Goal: Book appointment/travel/reservation

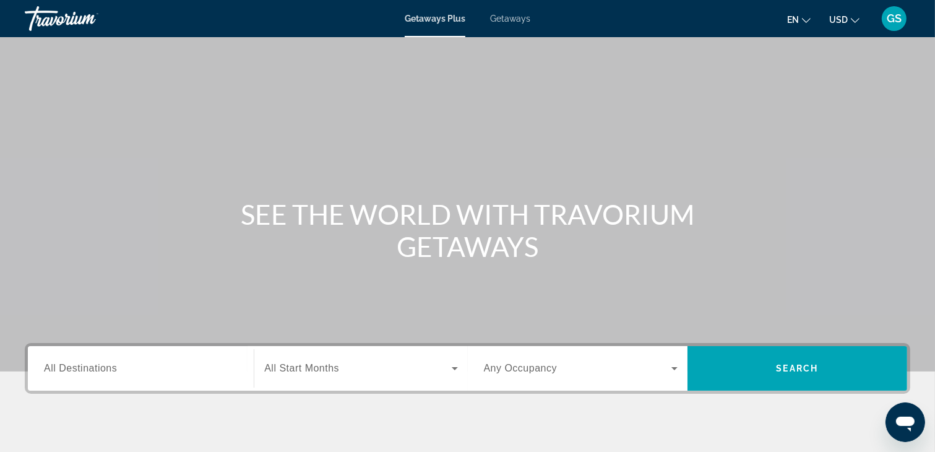
click at [515, 20] on span "Getaways" at bounding box center [510, 19] width 40 height 10
click at [111, 371] on span "All Destinations" at bounding box center [80, 368] width 73 height 11
click at [111, 371] on input "Destination All Destinations" at bounding box center [141, 369] width 194 height 15
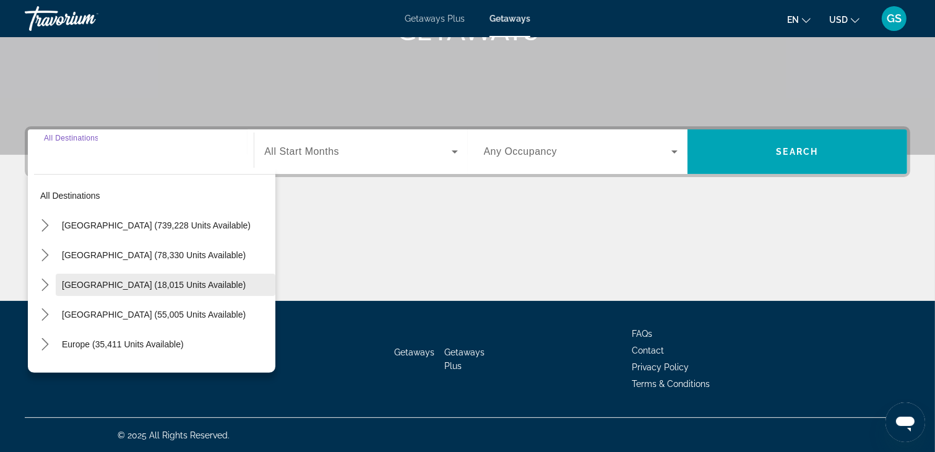
click at [126, 283] on span "[GEOGRAPHIC_DATA] (18,015 units available)" at bounding box center [154, 285] width 184 height 10
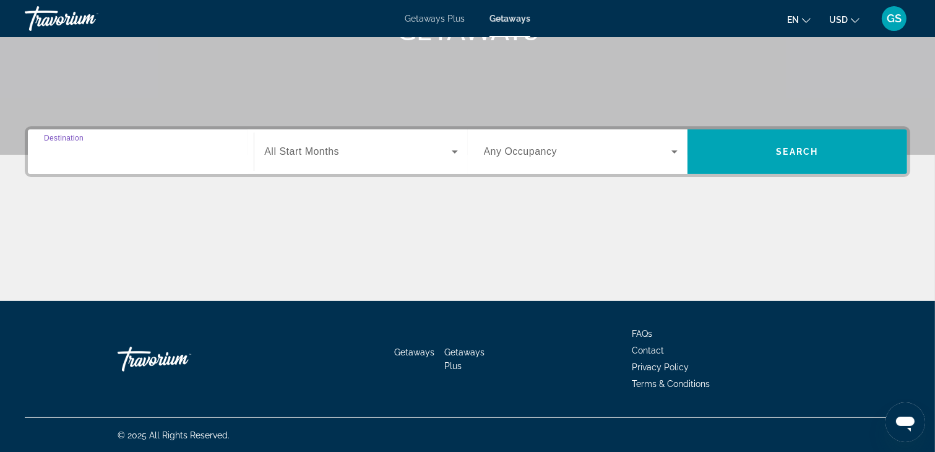
type input "**********"
click at [359, 152] on span "Search widget" at bounding box center [357, 151] width 187 height 15
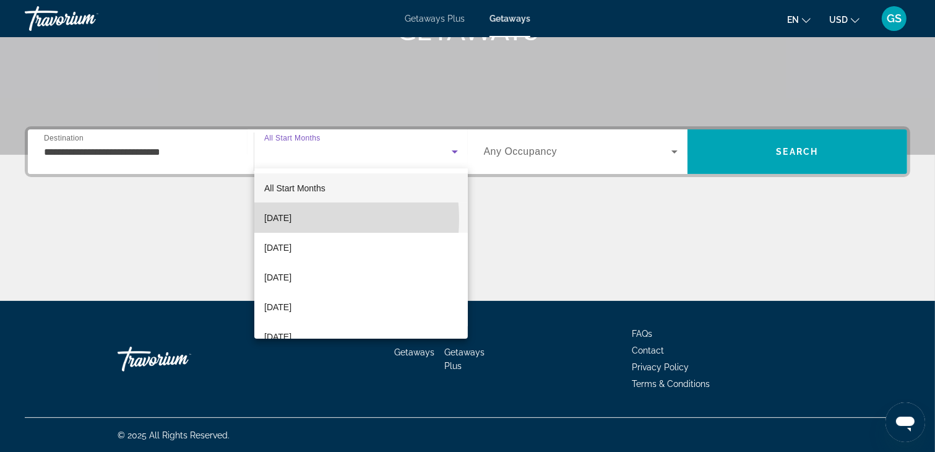
click at [292, 219] on span "[DATE]" at bounding box center [277, 217] width 27 height 15
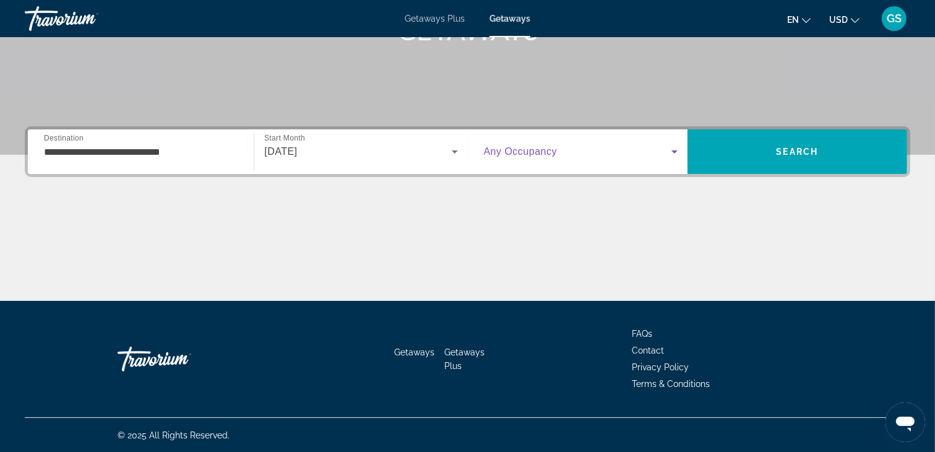
click at [678, 148] on icon "Search widget" at bounding box center [674, 151] width 15 height 15
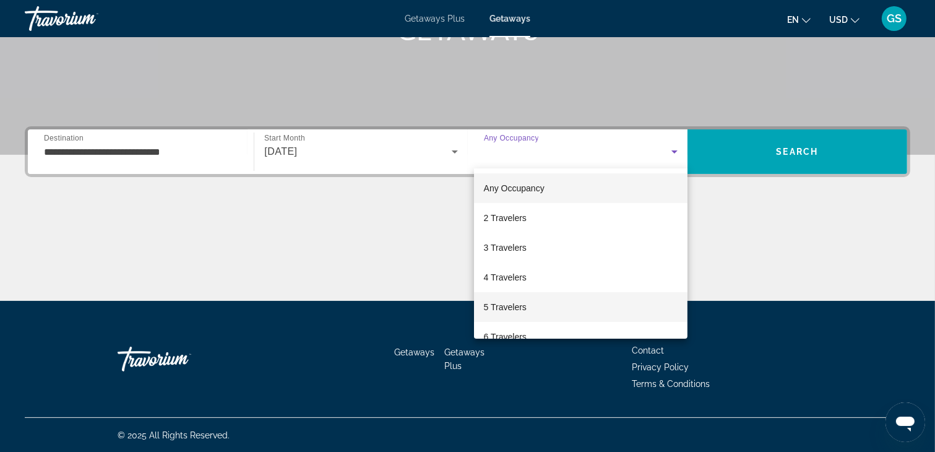
scroll to position [124, 0]
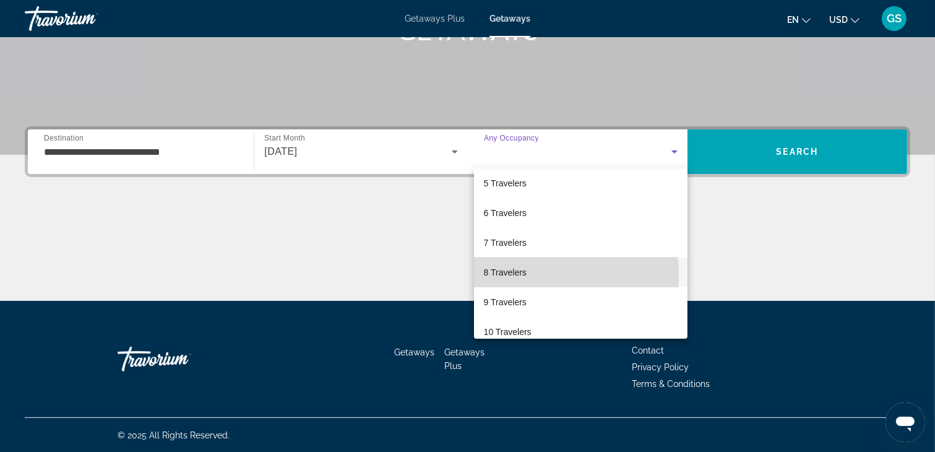
click at [532, 274] on mat-option "8 Travelers" at bounding box center [581, 273] width 214 height 30
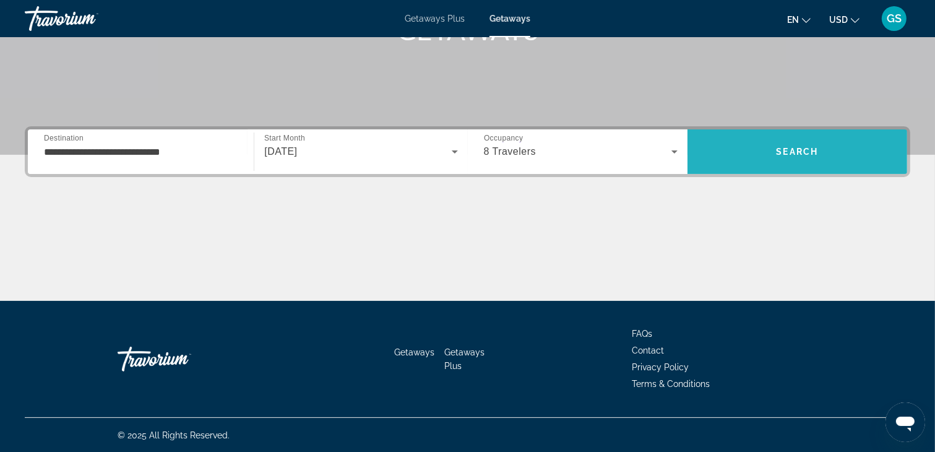
click at [794, 157] on span "Search" at bounding box center [798, 152] width 220 height 30
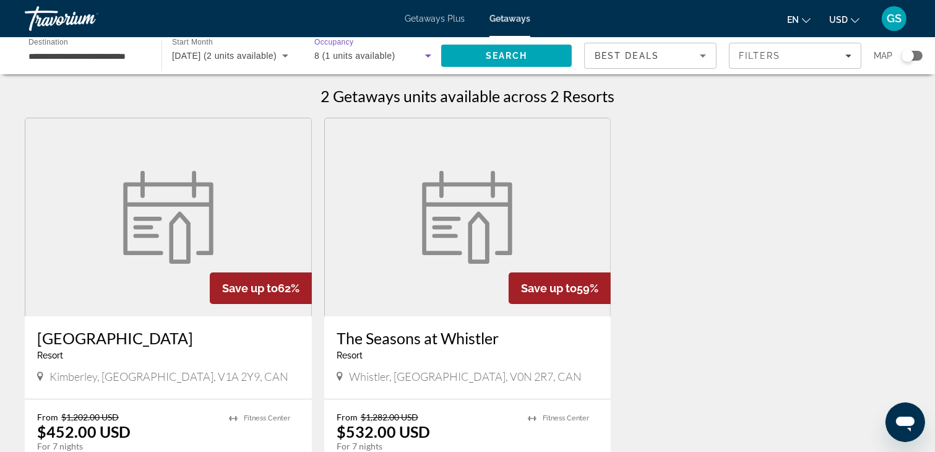
click at [427, 54] on icon "Search widget" at bounding box center [428, 55] width 6 height 3
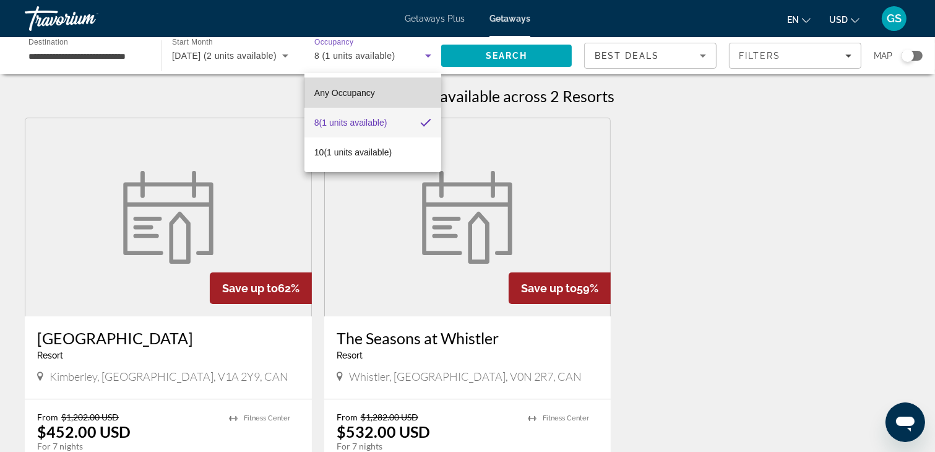
click at [358, 89] on span "Any Occupancy" at bounding box center [344, 93] width 61 height 10
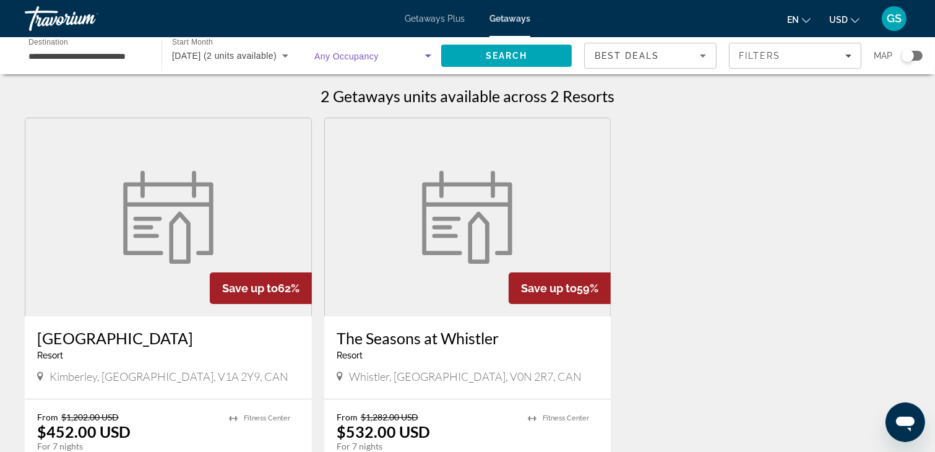
click at [855, 20] on icon "Change currency" at bounding box center [855, 20] width 9 height 9
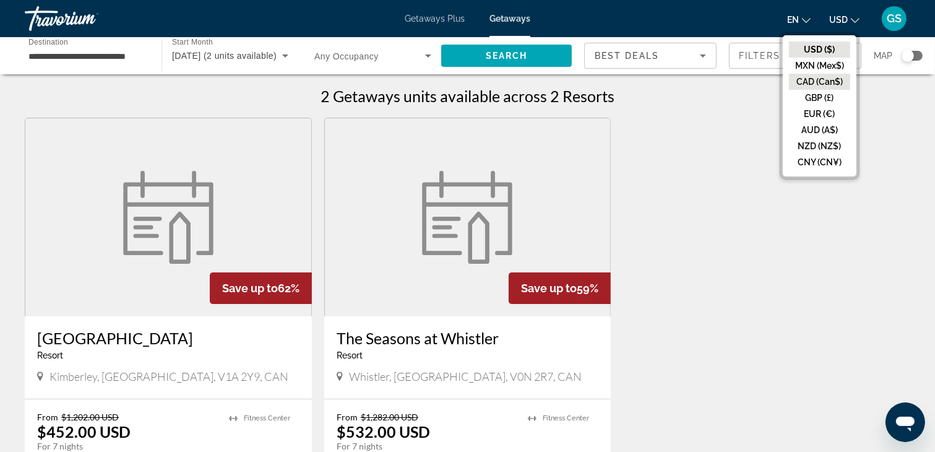
click at [828, 82] on button "CAD (Can$)" at bounding box center [819, 82] width 61 height 16
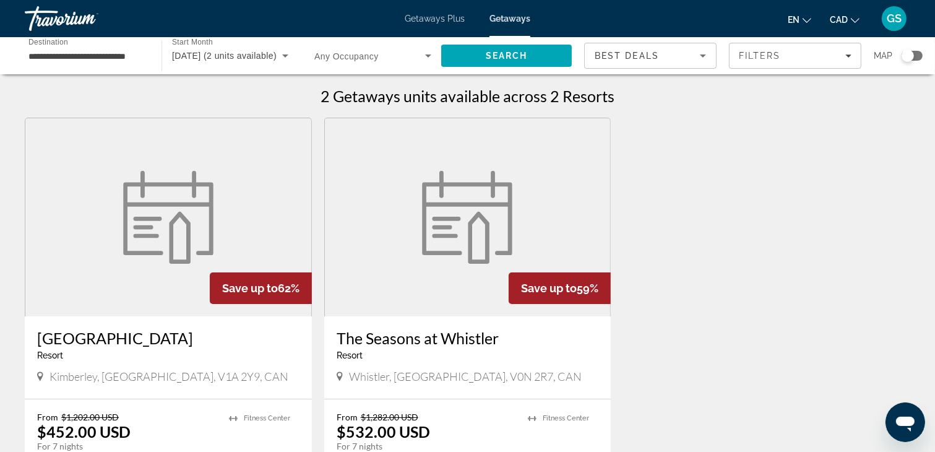
click at [441, 13] on div "Getaways Plus Getaways en English Español Français Italiano Português русский C…" at bounding box center [467, 18] width 935 height 32
click at [440, 15] on span "Getaways Plus" at bounding box center [435, 19] width 60 height 10
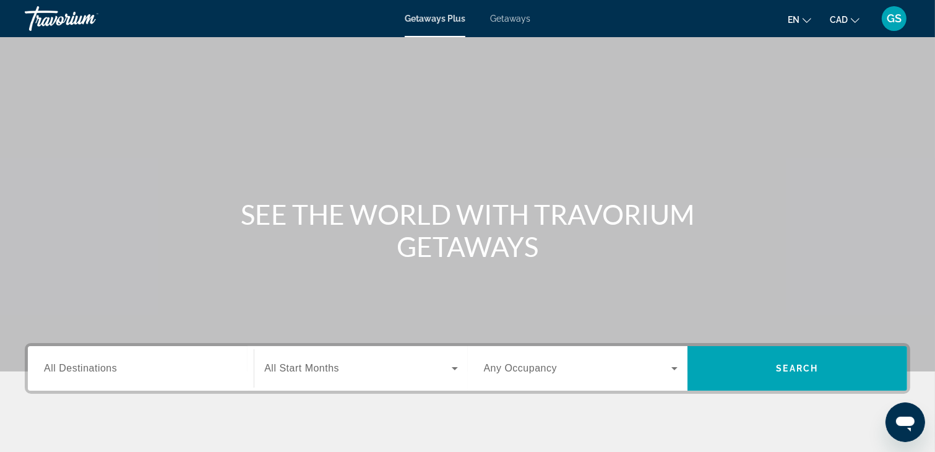
click at [98, 369] on span "All Destinations" at bounding box center [80, 368] width 73 height 11
click at [98, 369] on input "Destination All Destinations" at bounding box center [141, 369] width 194 height 15
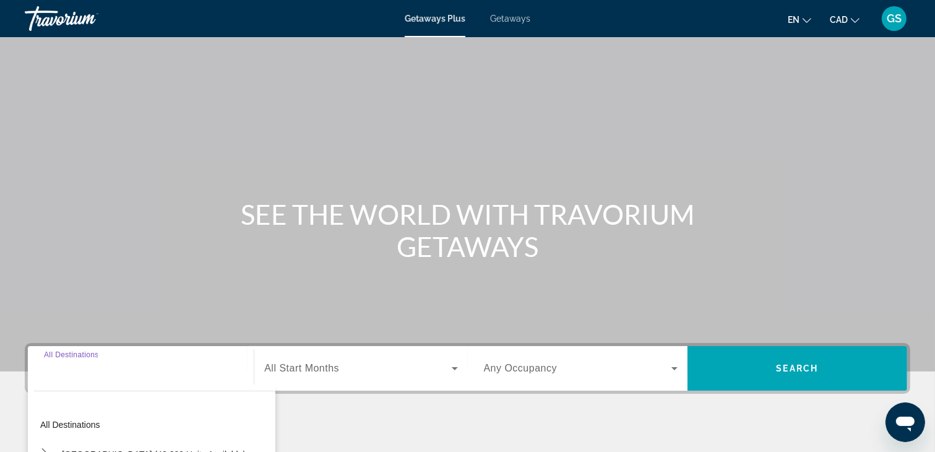
scroll to position [217, 0]
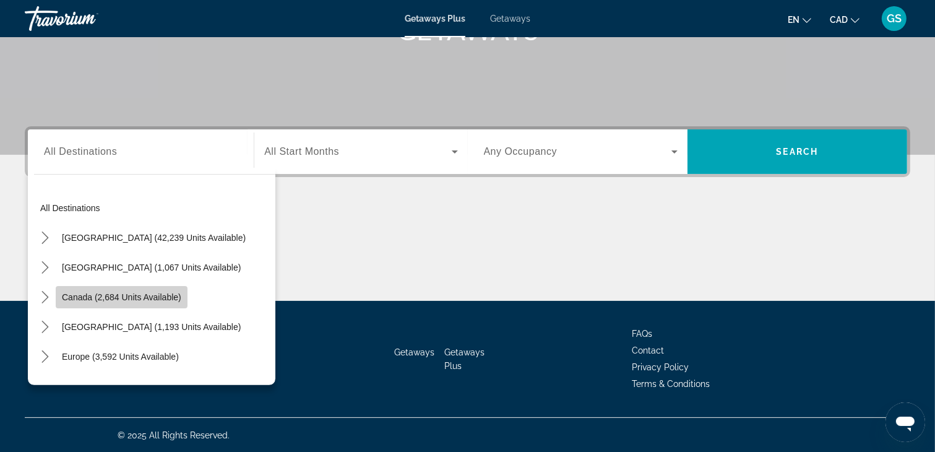
click at [92, 295] on span "Canada (2,684 units available)" at bounding box center [121, 297] width 119 height 10
type input "**********"
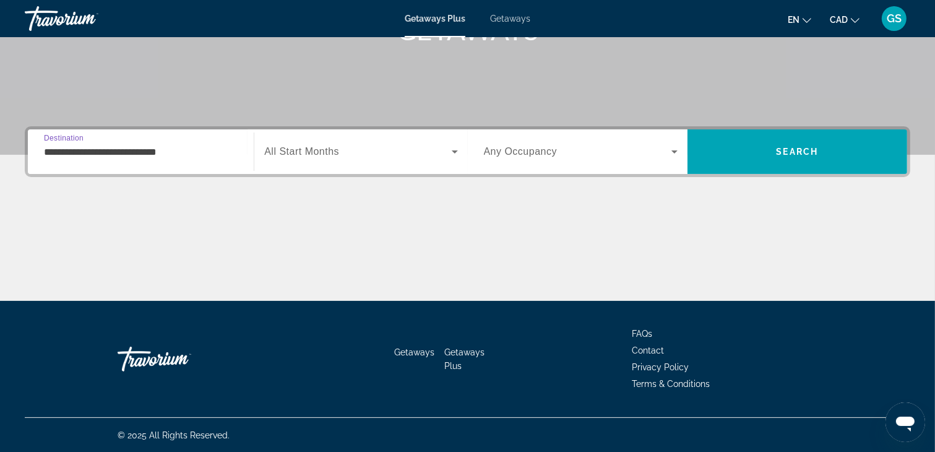
click at [418, 153] on span "Search widget" at bounding box center [357, 151] width 187 height 15
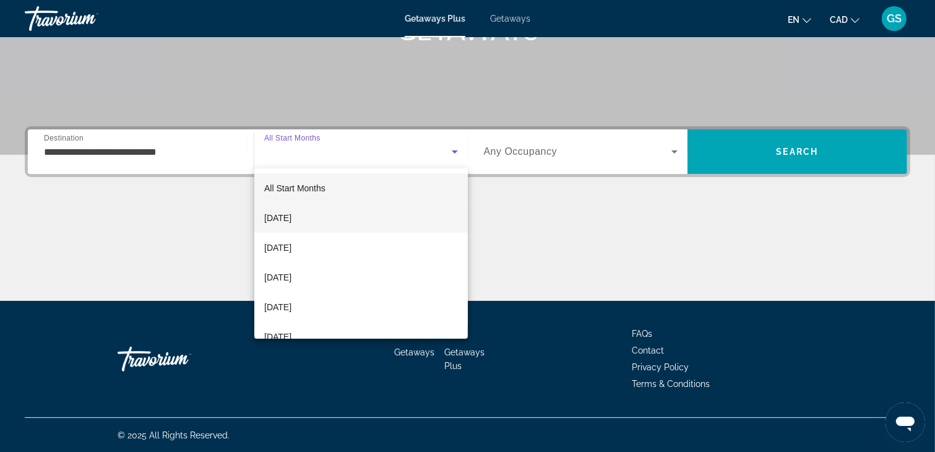
click at [292, 216] on span "[DATE]" at bounding box center [277, 217] width 27 height 15
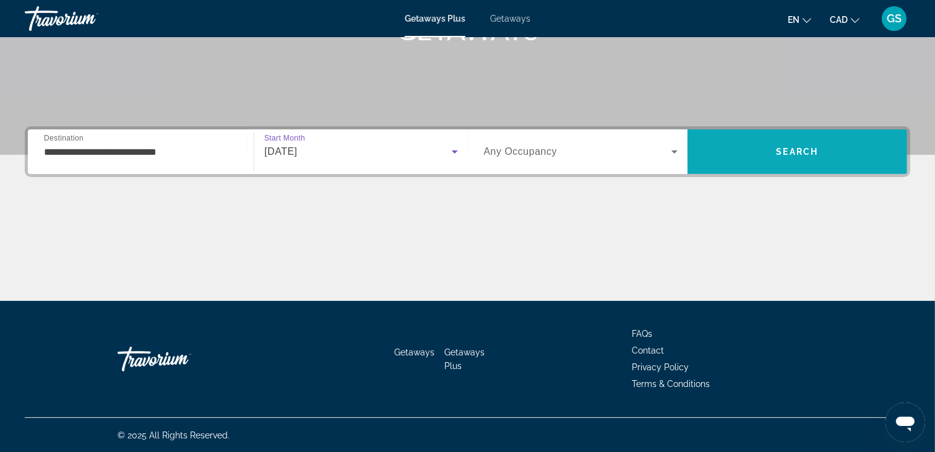
click at [797, 160] on span "Search" at bounding box center [798, 152] width 220 height 30
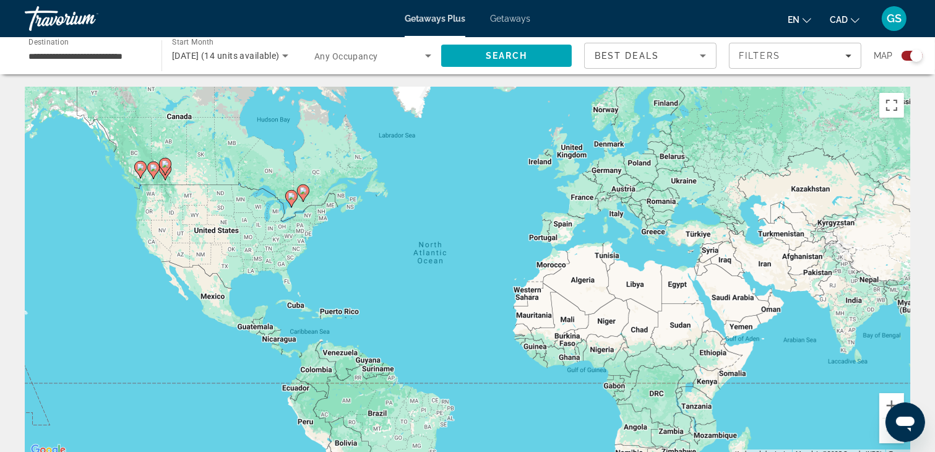
click at [313, 176] on div "To activate drag with keyboard, press Alt + Enter. Once in keyboard drag state,…" at bounding box center [468, 272] width 886 height 371
click at [292, 195] on image "Main content" at bounding box center [291, 196] width 7 height 7
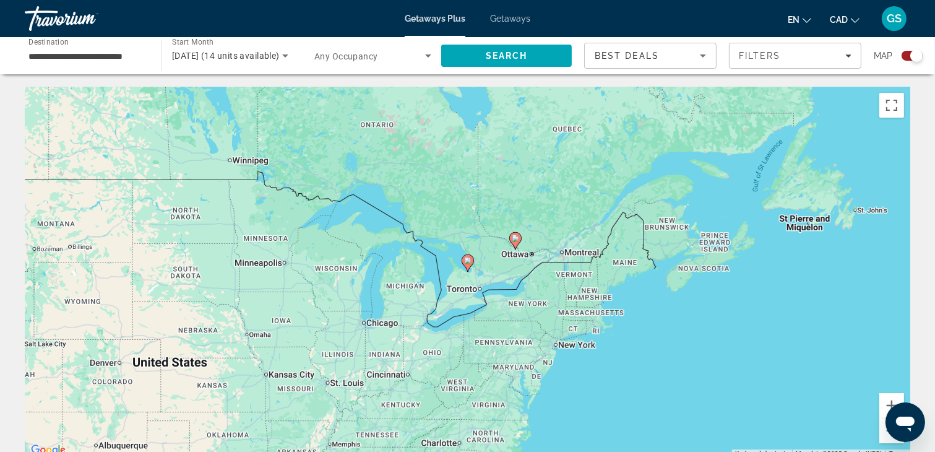
click at [514, 246] on icon "Main content" at bounding box center [515, 240] width 12 height 17
type input "**********"
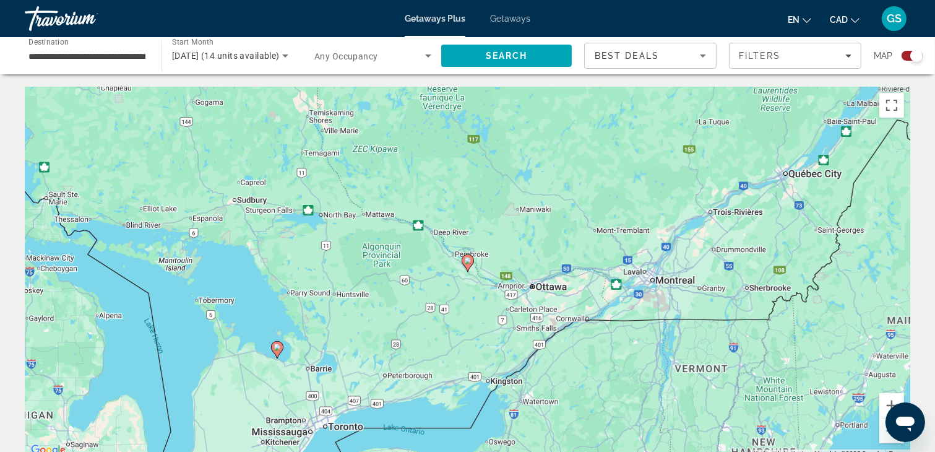
click at [466, 258] on image "Main content" at bounding box center [467, 260] width 7 height 7
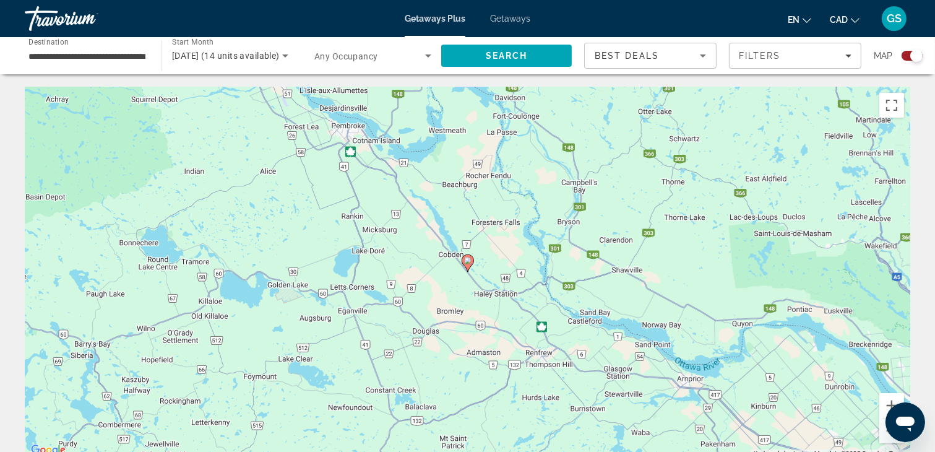
click at [466, 258] on image "Main content" at bounding box center [467, 260] width 7 height 7
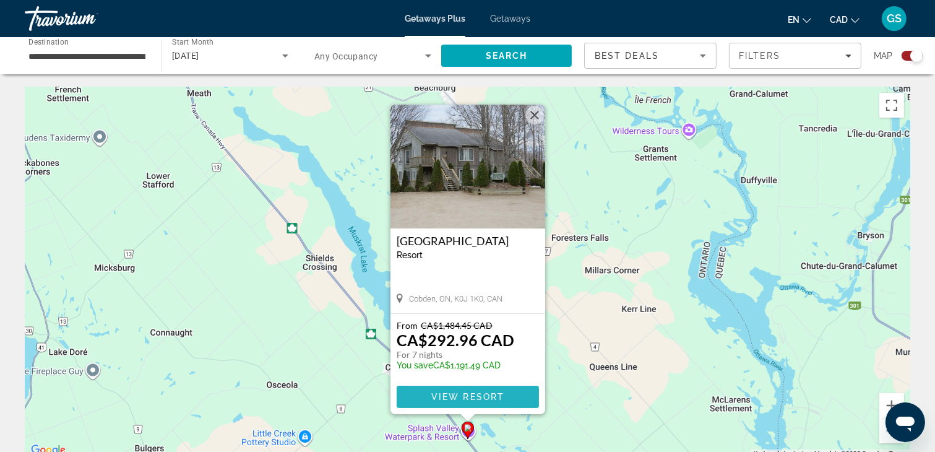
click at [469, 394] on span "View Resort" at bounding box center [467, 397] width 73 height 10
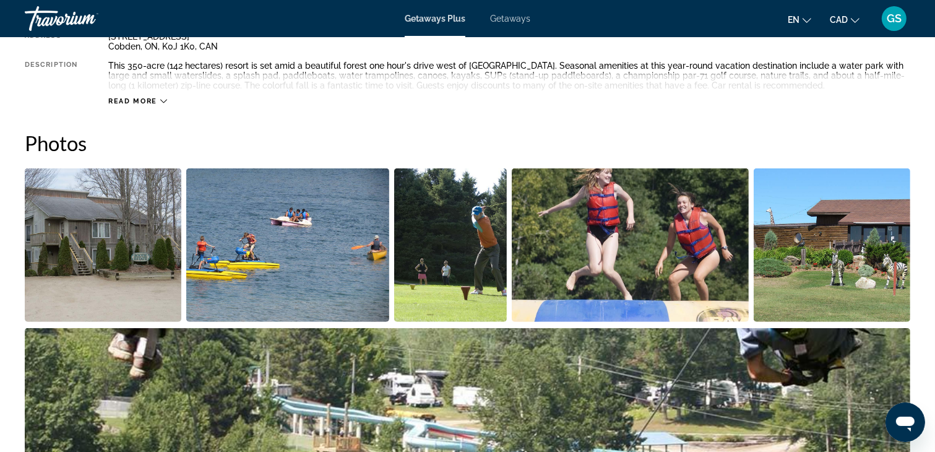
scroll to position [557, 0]
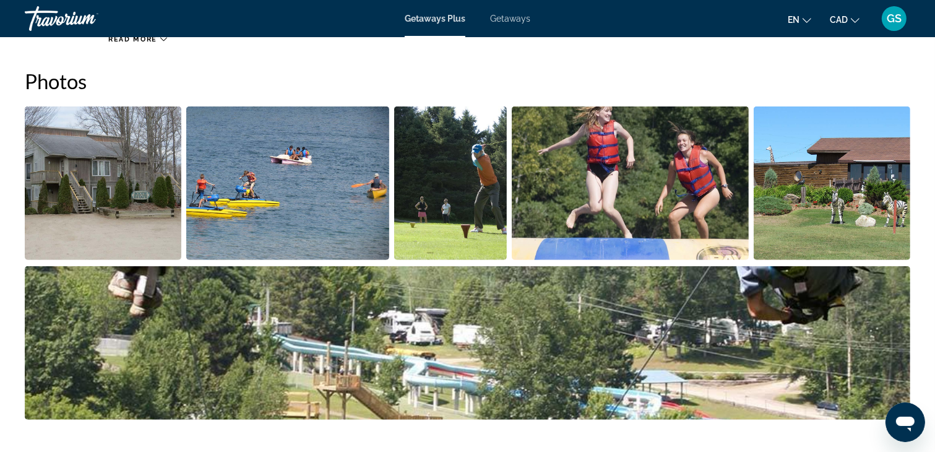
click at [90, 168] on img "Open full-screen image slider" at bounding box center [103, 183] width 157 height 154
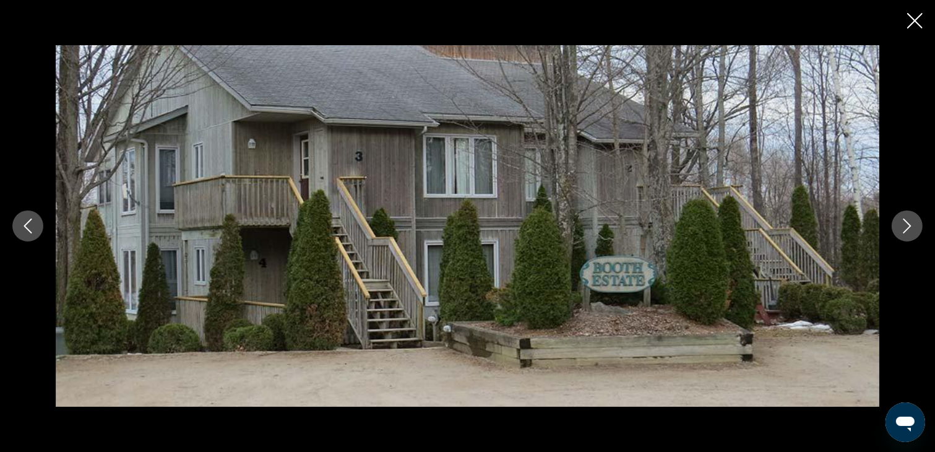
click at [902, 225] on icon "Next image" at bounding box center [907, 226] width 15 height 15
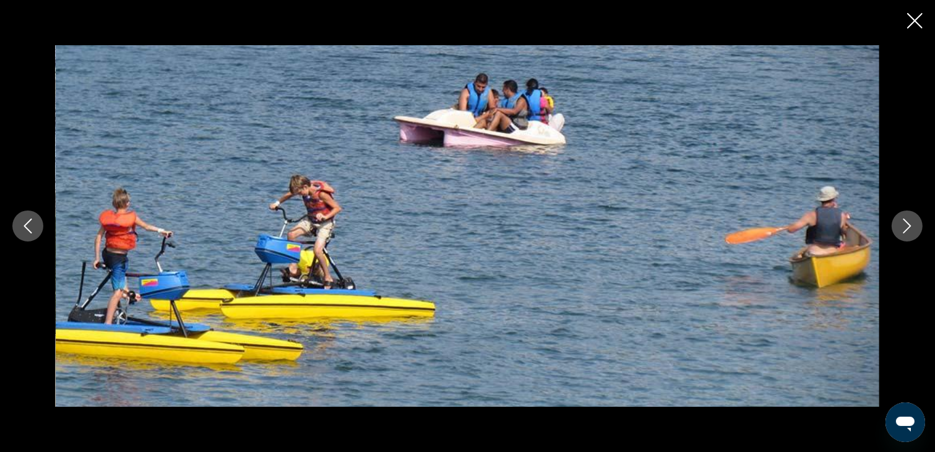
click at [896, 228] on button "Next image" at bounding box center [907, 225] width 31 height 31
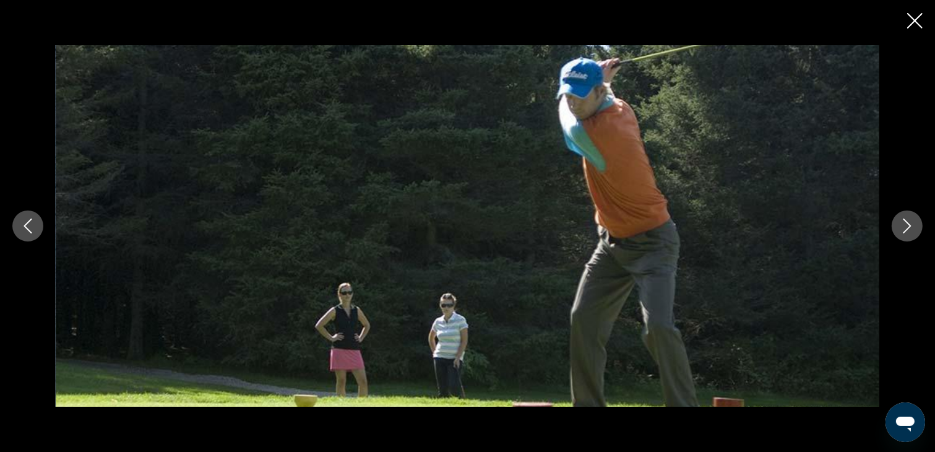
click at [896, 228] on button "Next image" at bounding box center [907, 225] width 31 height 31
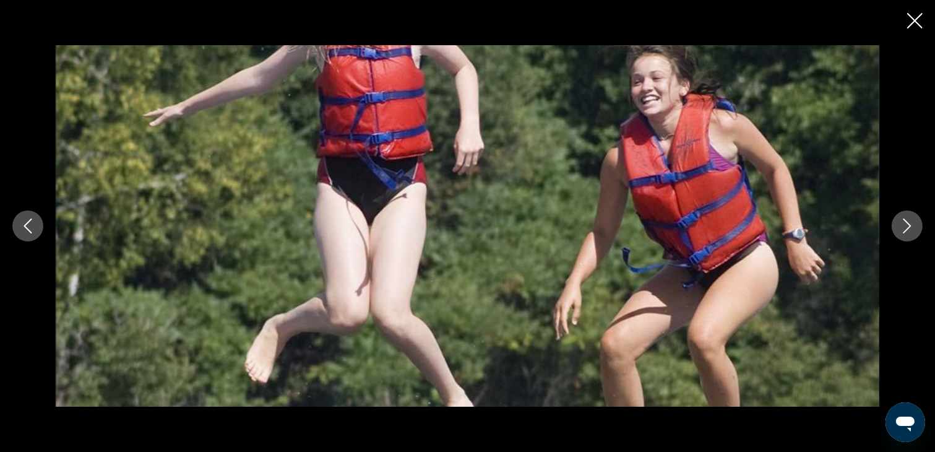
click at [896, 228] on button "Next image" at bounding box center [907, 225] width 31 height 31
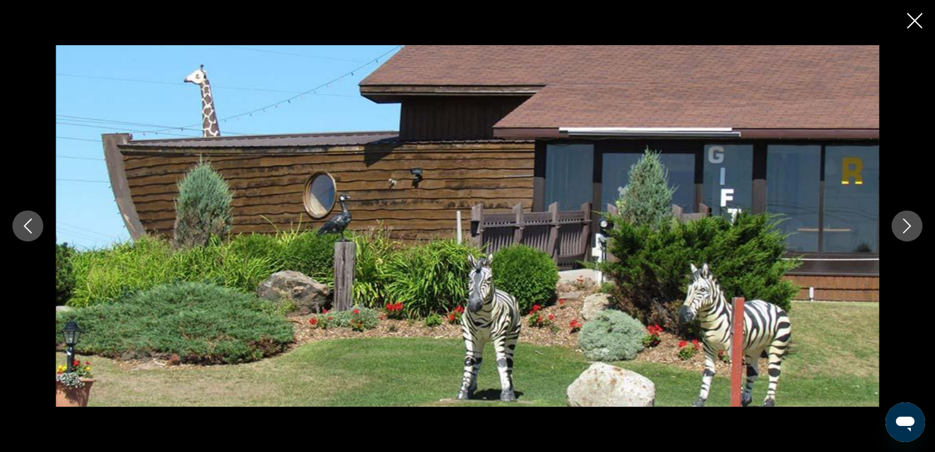
click at [896, 228] on button "Next image" at bounding box center [907, 225] width 31 height 31
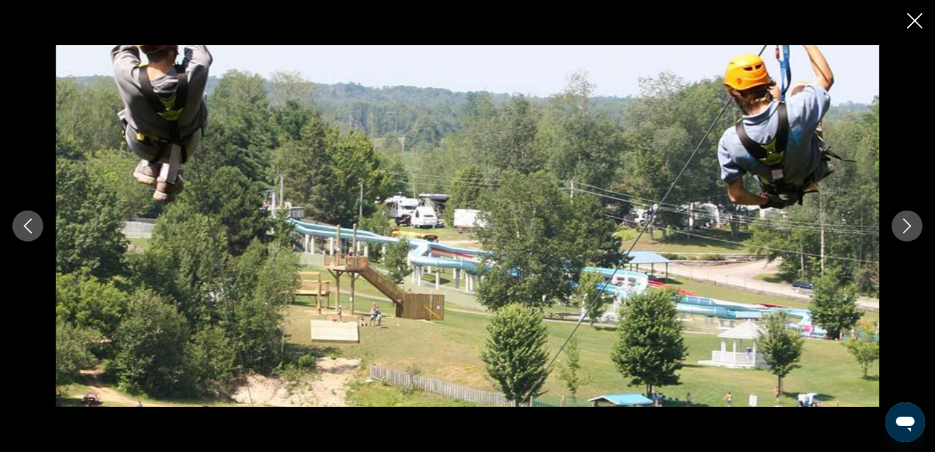
click at [896, 228] on button "Next image" at bounding box center [907, 225] width 31 height 31
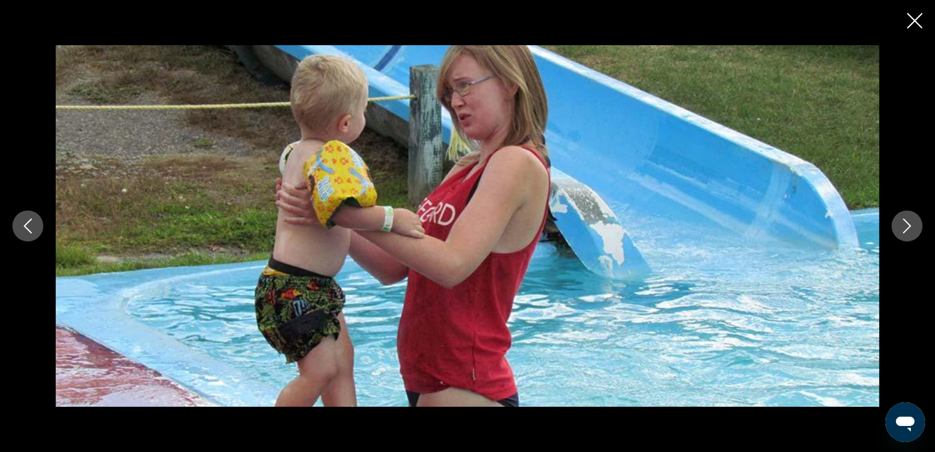
click at [896, 228] on button "Next image" at bounding box center [907, 225] width 31 height 31
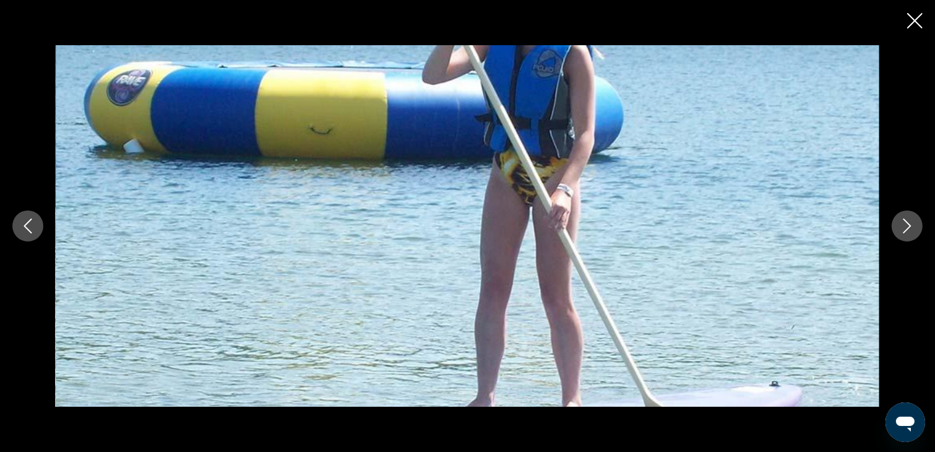
click at [896, 228] on button "Next image" at bounding box center [907, 225] width 31 height 31
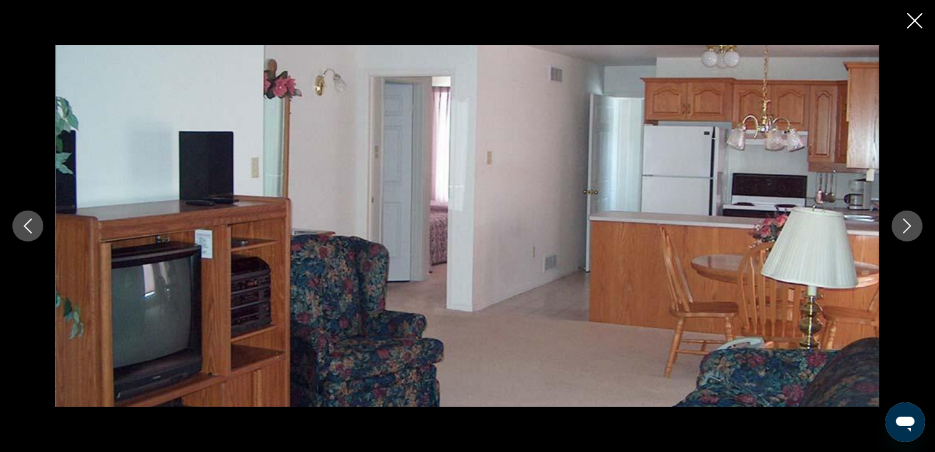
click at [896, 228] on button "Next image" at bounding box center [907, 225] width 31 height 31
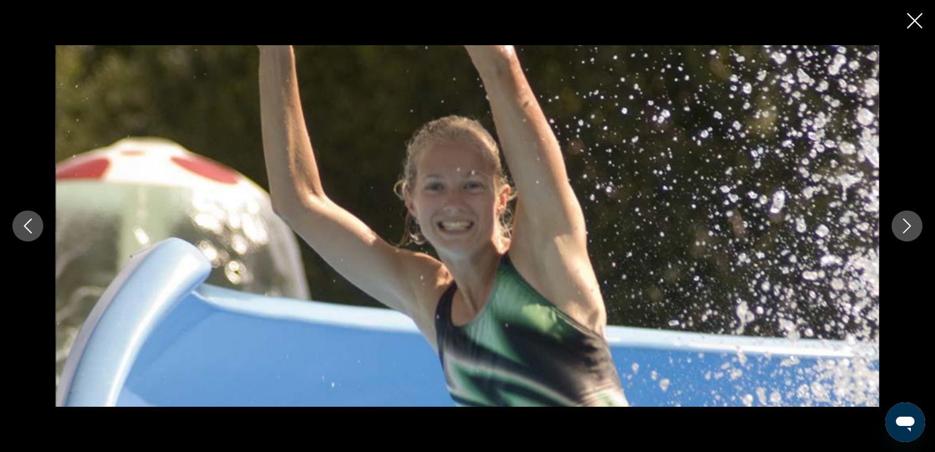
click at [896, 228] on button "Next image" at bounding box center [907, 225] width 31 height 31
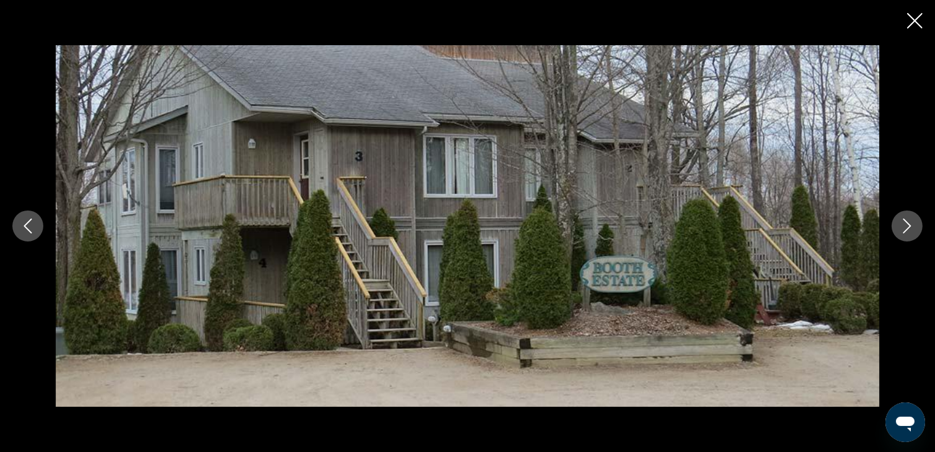
click at [913, 21] on icon "Close slideshow" at bounding box center [915, 20] width 15 height 15
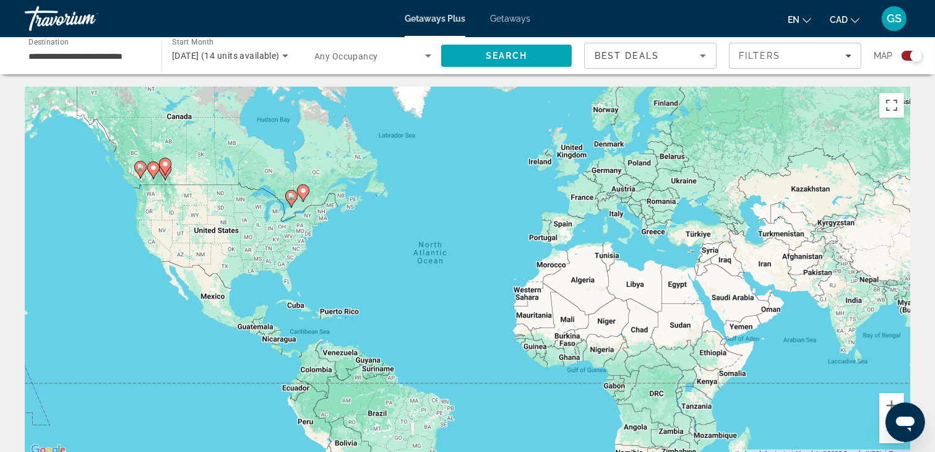
click at [106, 54] on input "**********" at bounding box center [86, 56] width 117 height 15
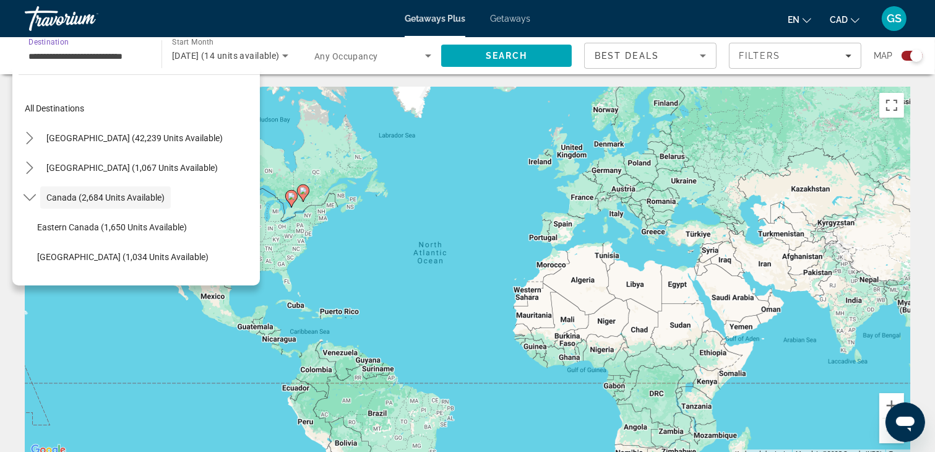
scroll to position [14, 0]
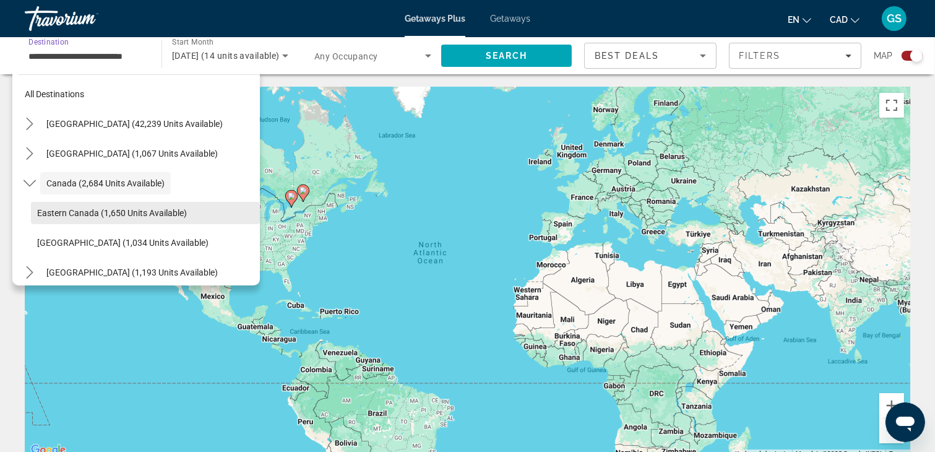
click at [141, 213] on span "Eastern Canada (1,650 units available)" at bounding box center [112, 213] width 150 height 10
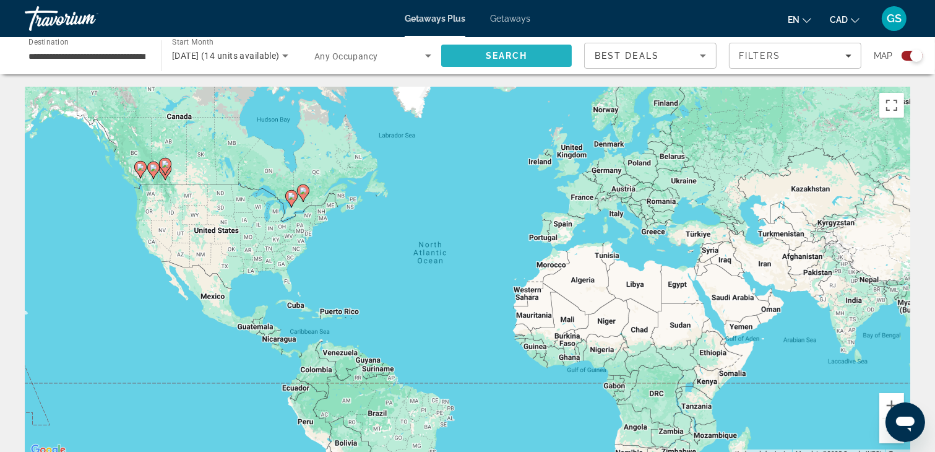
click at [505, 55] on span "Search" at bounding box center [507, 56] width 42 height 10
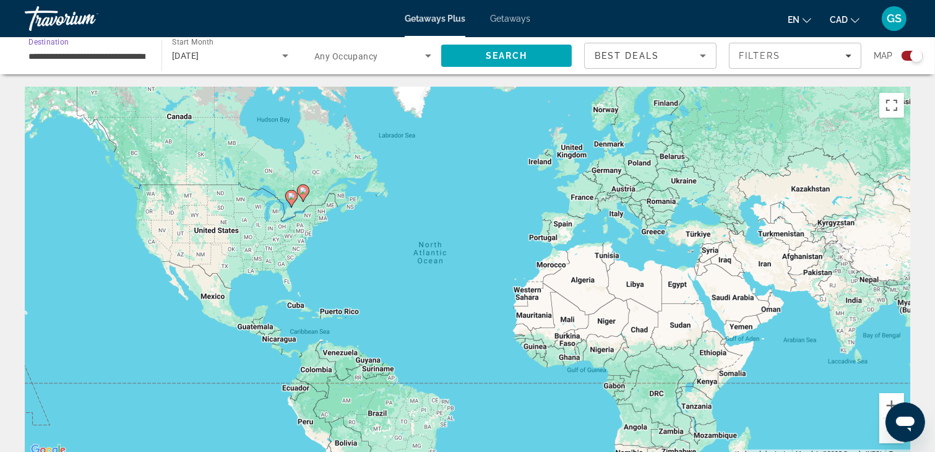
click at [116, 52] on input "**********" at bounding box center [86, 56] width 117 height 15
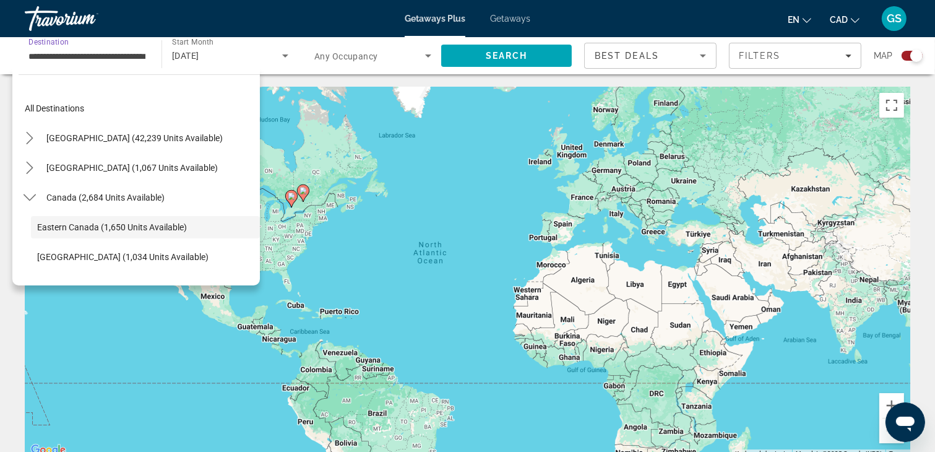
scroll to position [44, 0]
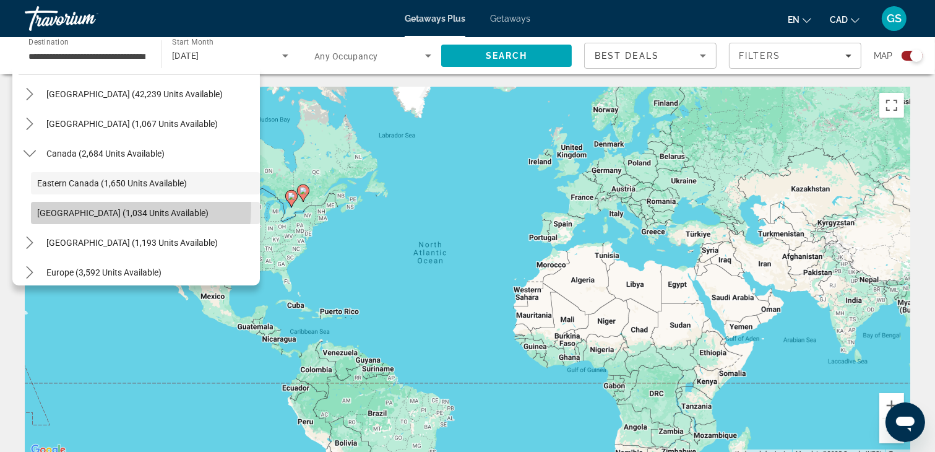
click at [108, 208] on span "[GEOGRAPHIC_DATA] (1,034 units available)" at bounding box center [122, 213] width 171 height 10
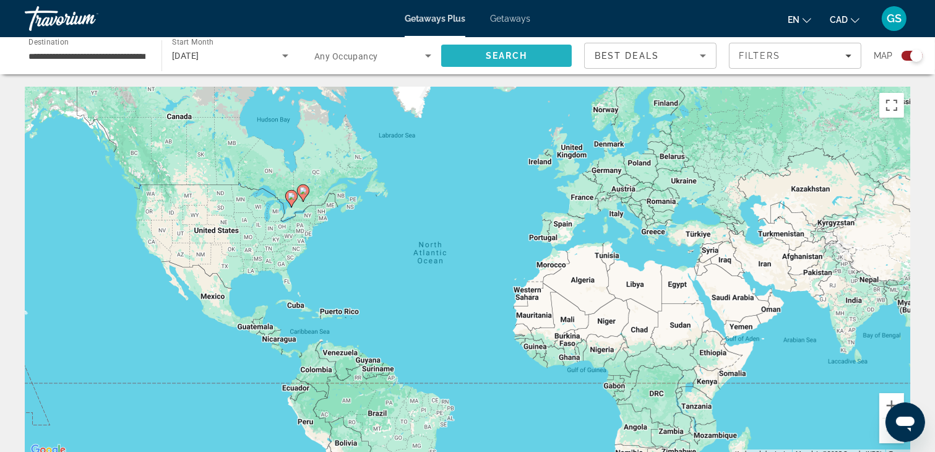
click at [526, 58] on span "Search" at bounding box center [507, 56] width 42 height 10
click at [157, 172] on icon "Main content" at bounding box center [153, 170] width 12 height 17
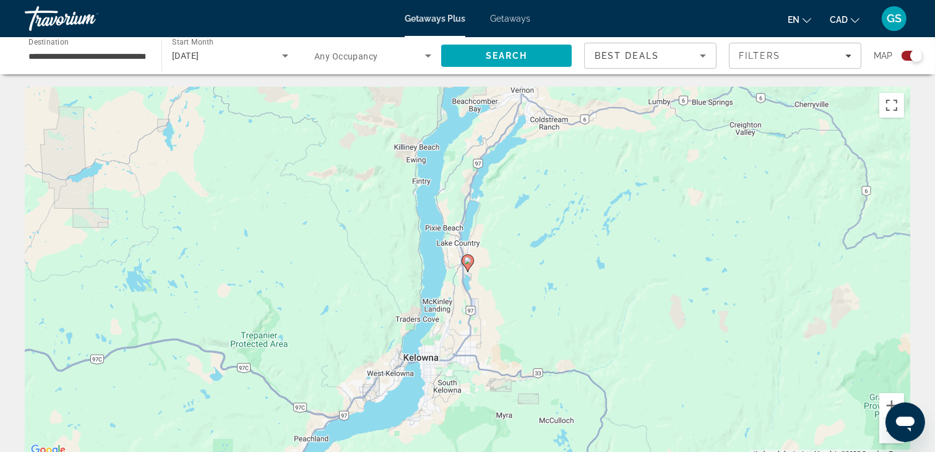
click at [119, 53] on input "**********" at bounding box center [86, 56] width 117 height 15
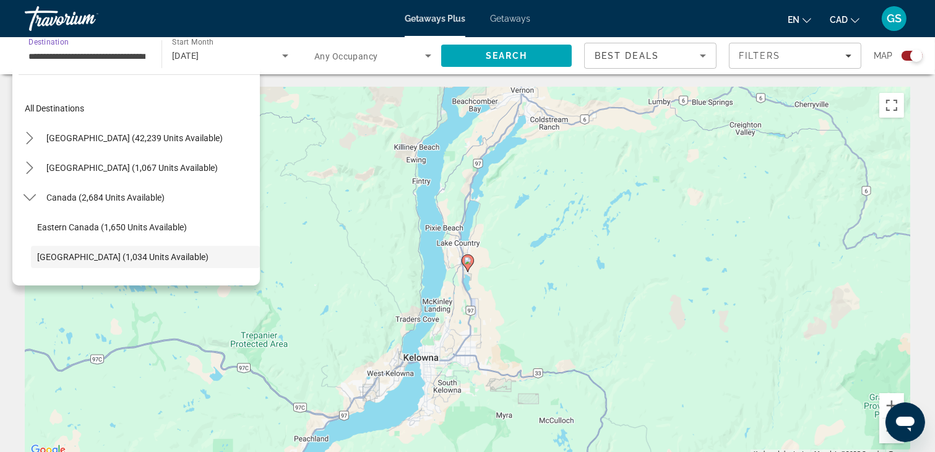
scroll to position [74, 0]
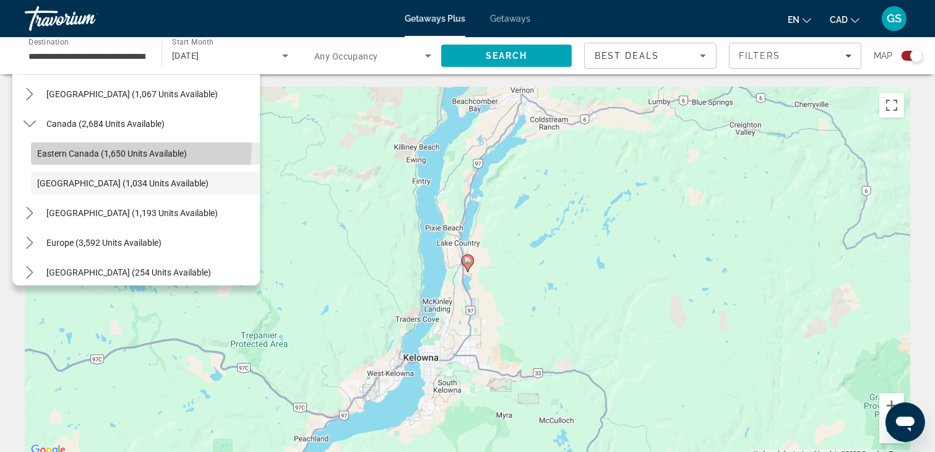
click at [102, 143] on span "Select destination: Eastern Canada (1,650 units available)" at bounding box center [145, 154] width 229 height 30
type input "**********"
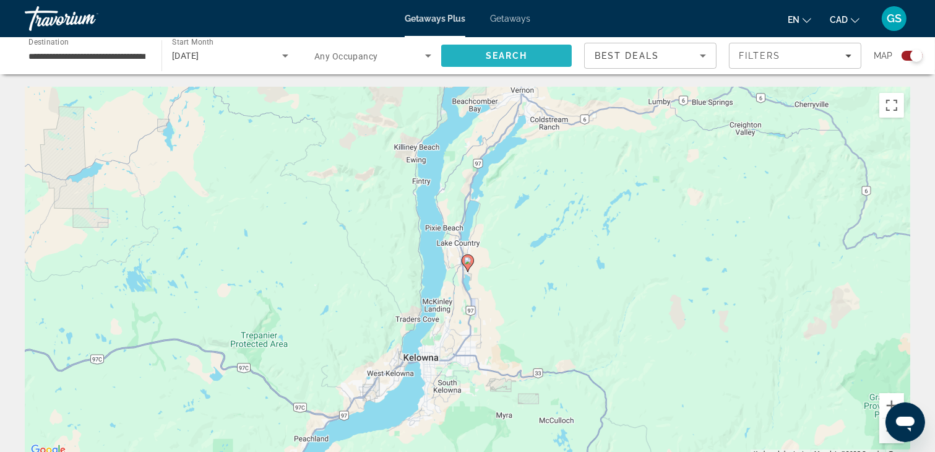
click at [535, 53] on span "Search" at bounding box center [506, 56] width 131 height 30
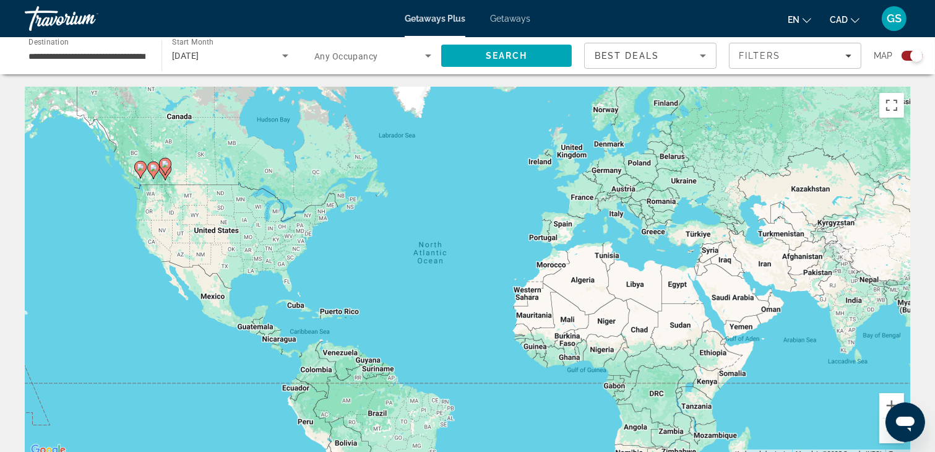
click at [505, 17] on span "Getaways" at bounding box center [510, 19] width 40 height 10
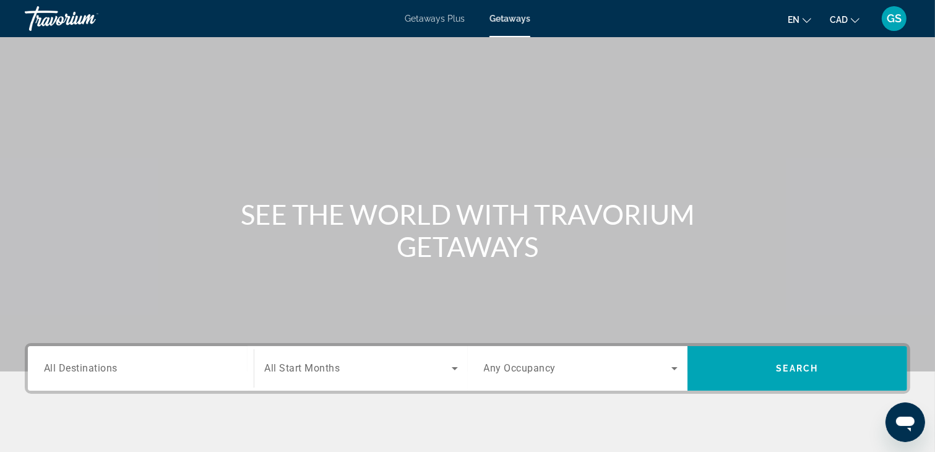
click at [114, 371] on span "All Destinations" at bounding box center [81, 368] width 74 height 12
click at [114, 371] on input "Destination All Destinations" at bounding box center [141, 369] width 194 height 15
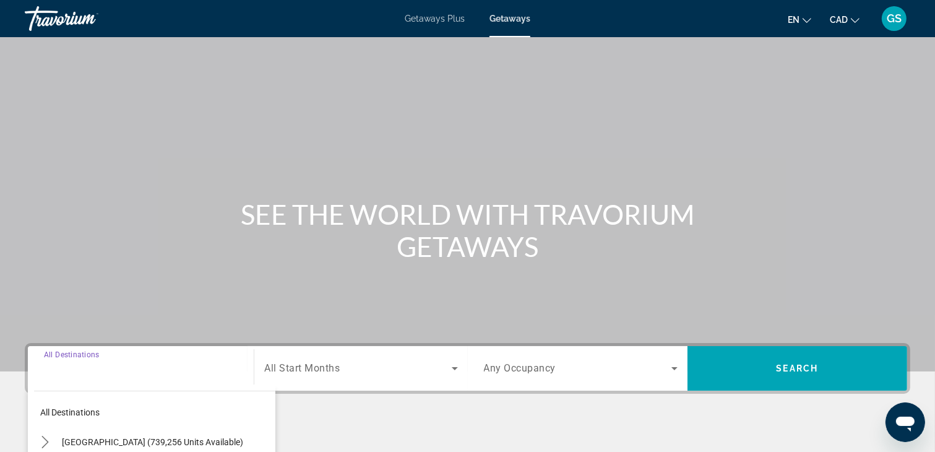
scroll to position [217, 0]
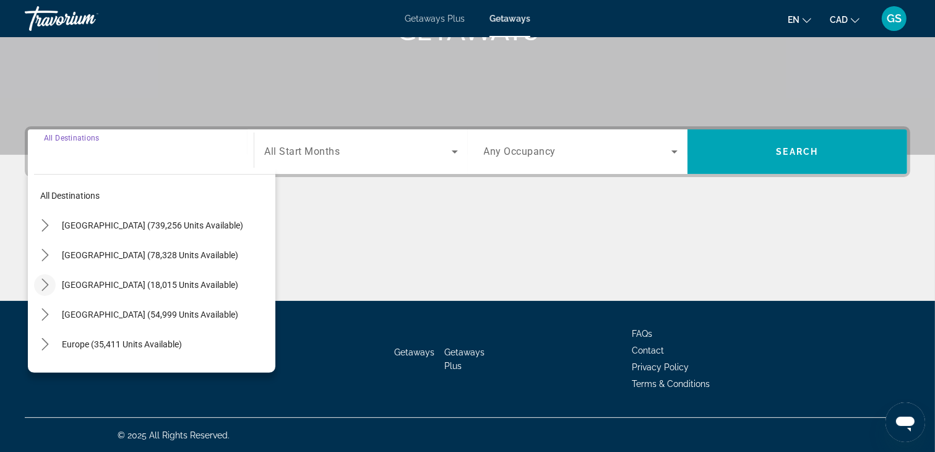
click at [40, 285] on icon "Toggle Canada (18,015 units available) submenu" at bounding box center [45, 285] width 12 height 12
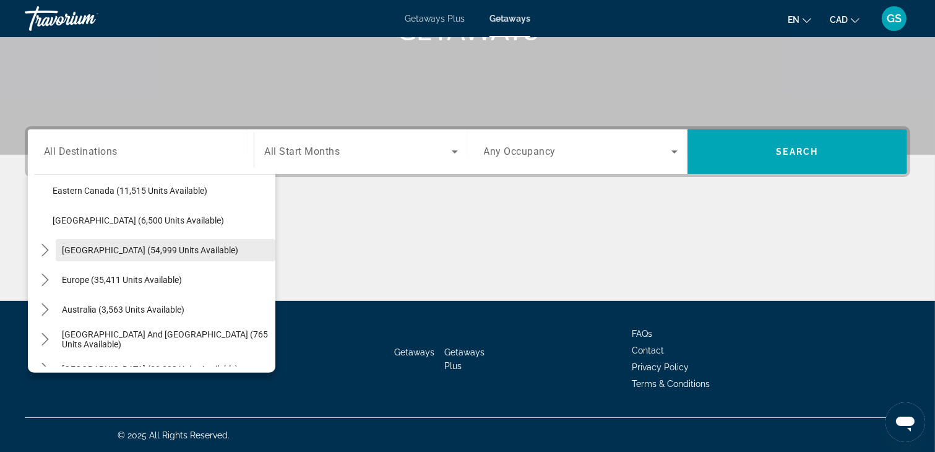
scroll to position [62, 0]
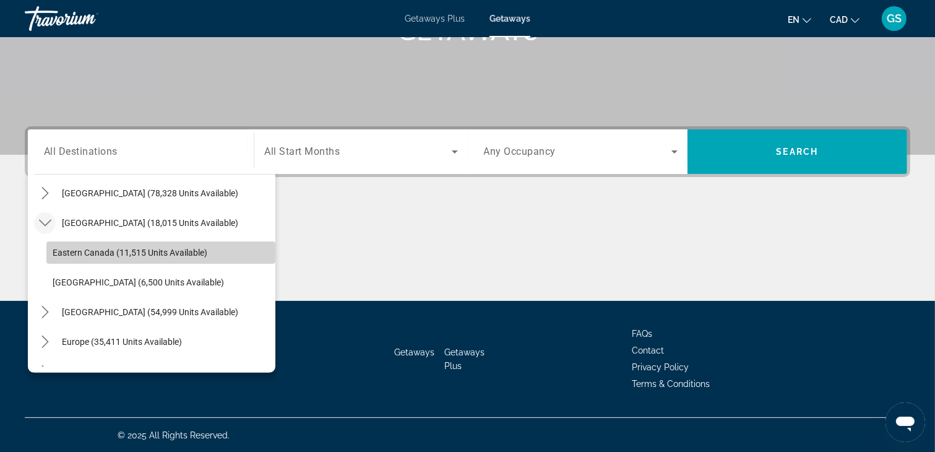
click at [181, 250] on span "Eastern Canada (11,515 units available)" at bounding box center [130, 253] width 155 height 10
type input "**********"
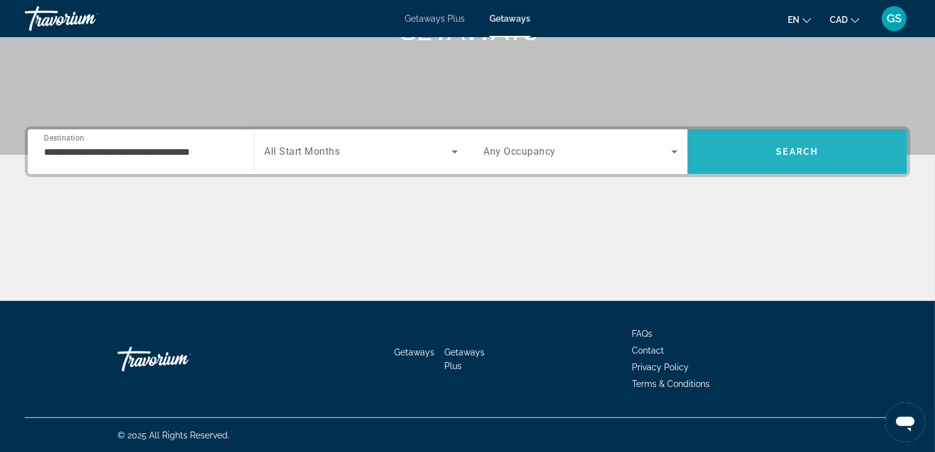
click at [808, 151] on span "Search" at bounding box center [798, 152] width 42 height 10
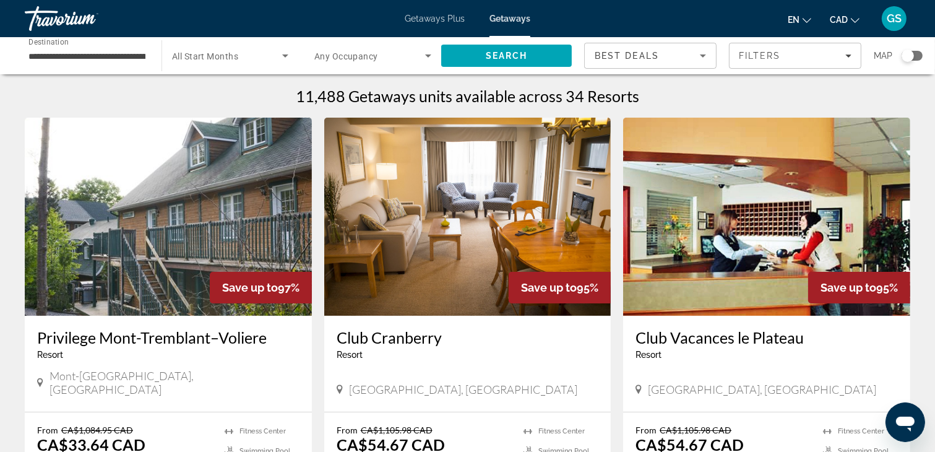
scroll to position [62, 0]
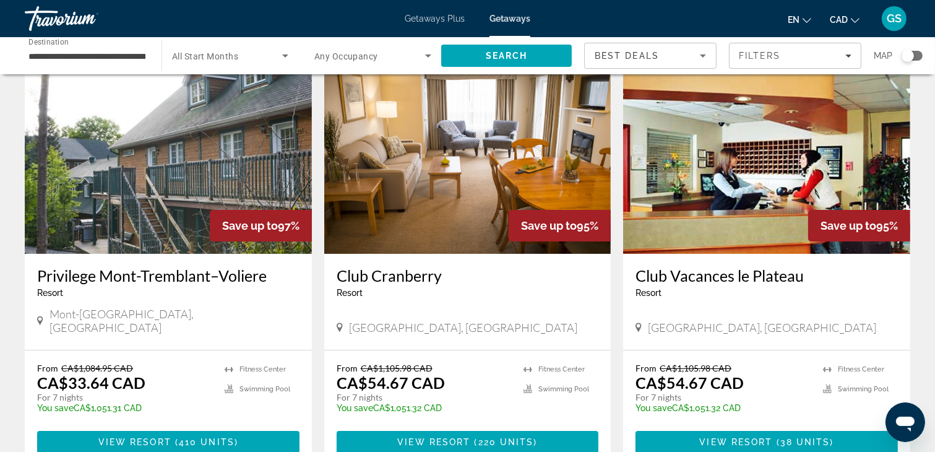
click at [201, 194] on img "Main content" at bounding box center [168, 155] width 287 height 198
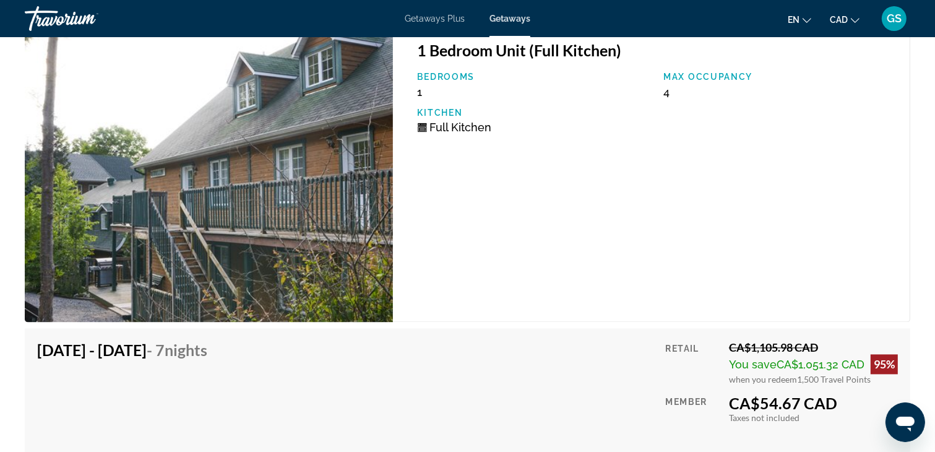
scroll to position [2229, 0]
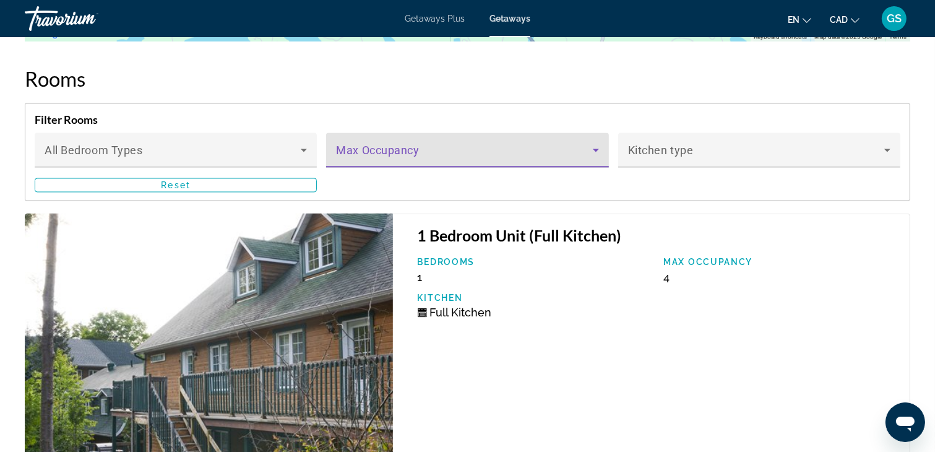
click at [593, 150] on icon "Main content" at bounding box center [596, 150] width 15 height 15
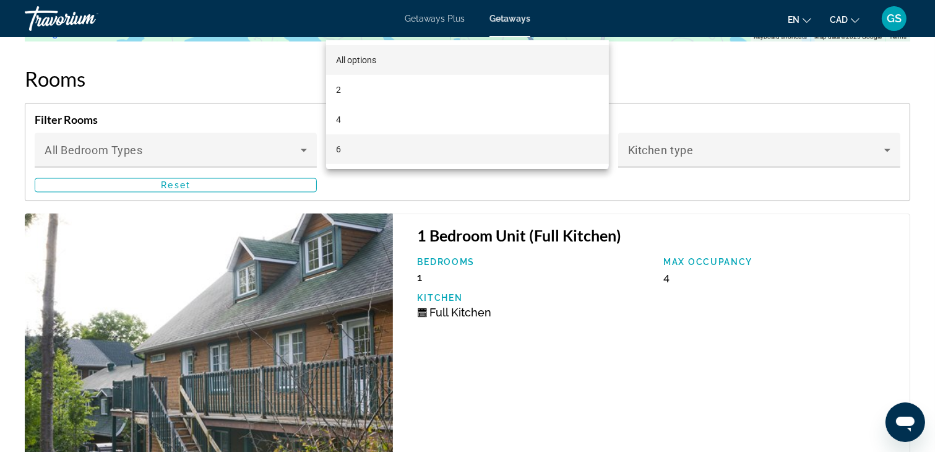
scroll to position [2352, 0]
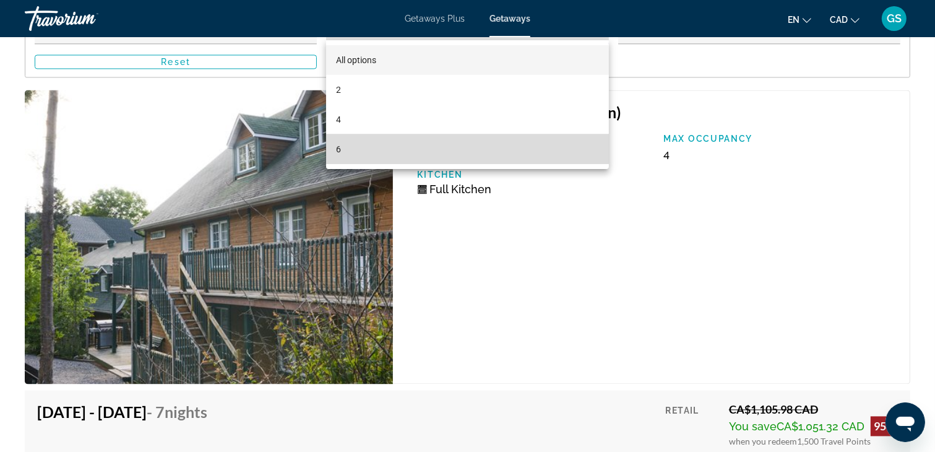
click at [342, 146] on mat-option "6" at bounding box center [467, 149] width 283 height 30
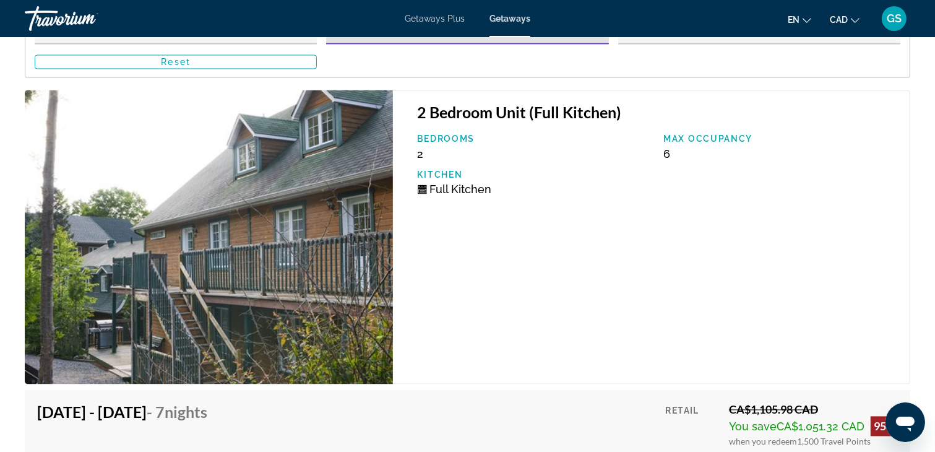
scroll to position [2414, 0]
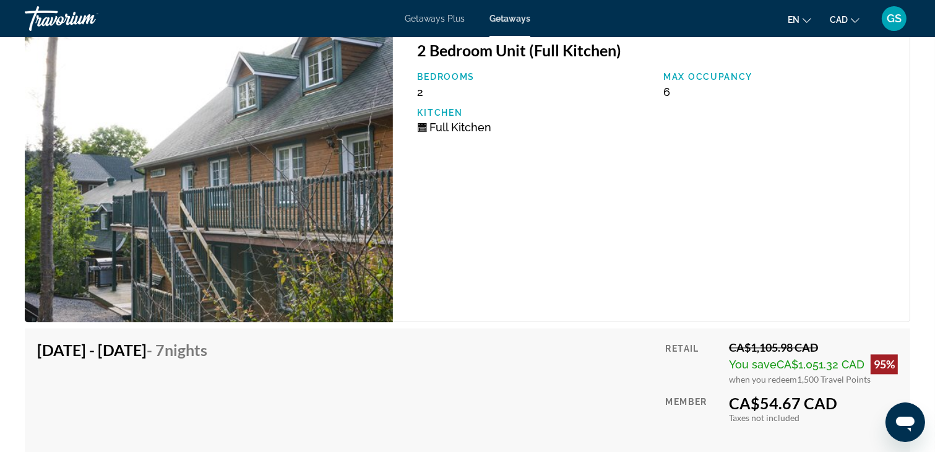
click at [729, 147] on div "2 Bedroom Unit (Full Kitchen) Bedrooms 2 Max Occupancy 6 Kitchen Full Kitchen" at bounding box center [652, 175] width 518 height 295
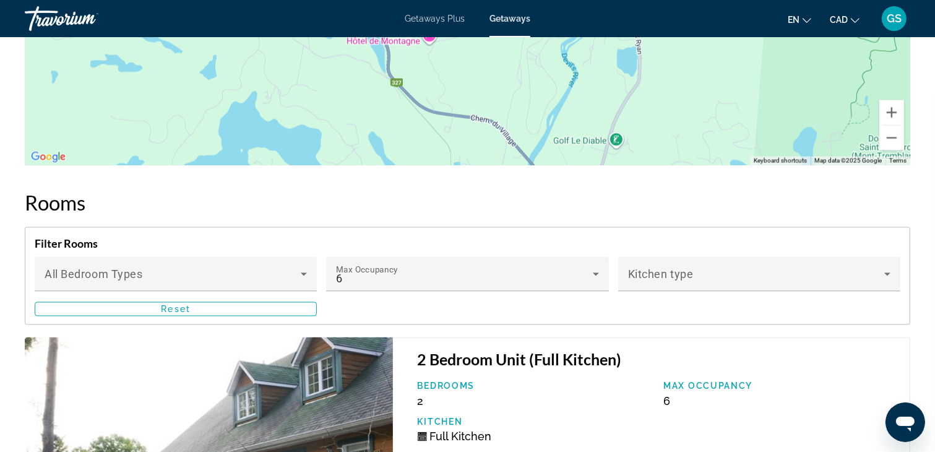
scroll to position [2043, 0]
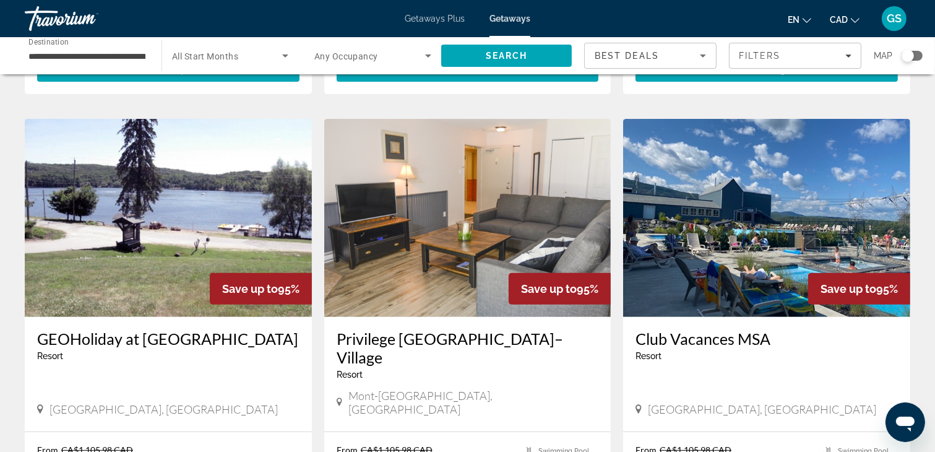
scroll to position [495, 0]
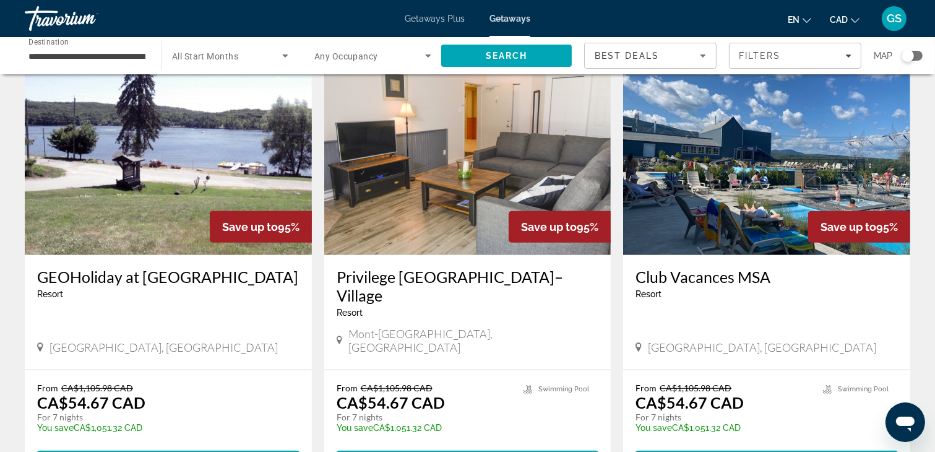
click at [483, 167] on img "Main content" at bounding box center [467, 156] width 287 height 198
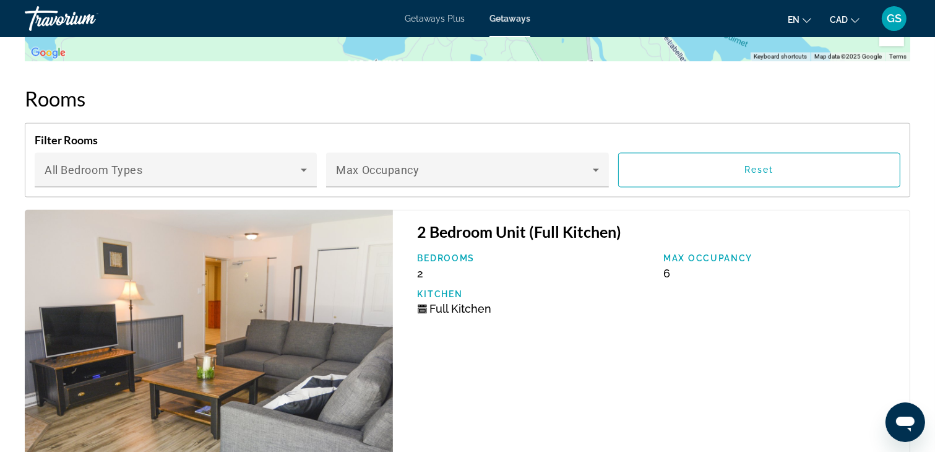
scroll to position [2229, 0]
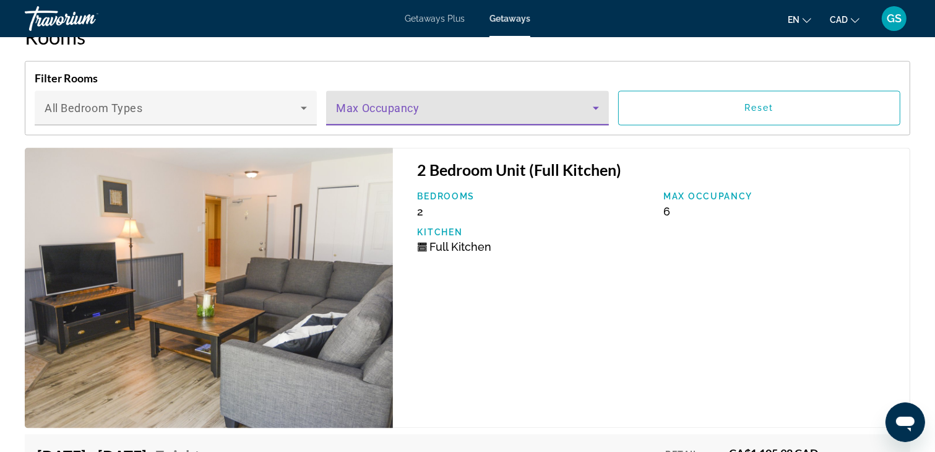
click at [592, 105] on icon "Main content" at bounding box center [596, 108] width 15 height 15
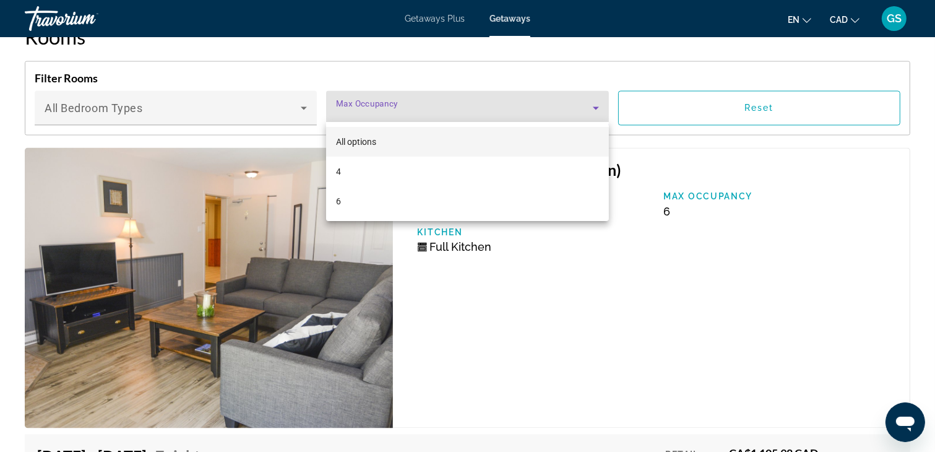
click at [667, 343] on div at bounding box center [467, 226] width 935 height 452
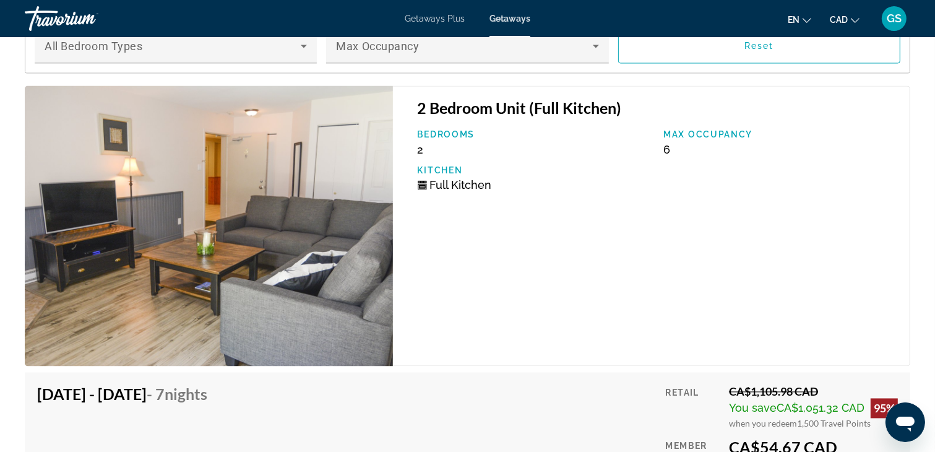
scroll to position [2476, 0]
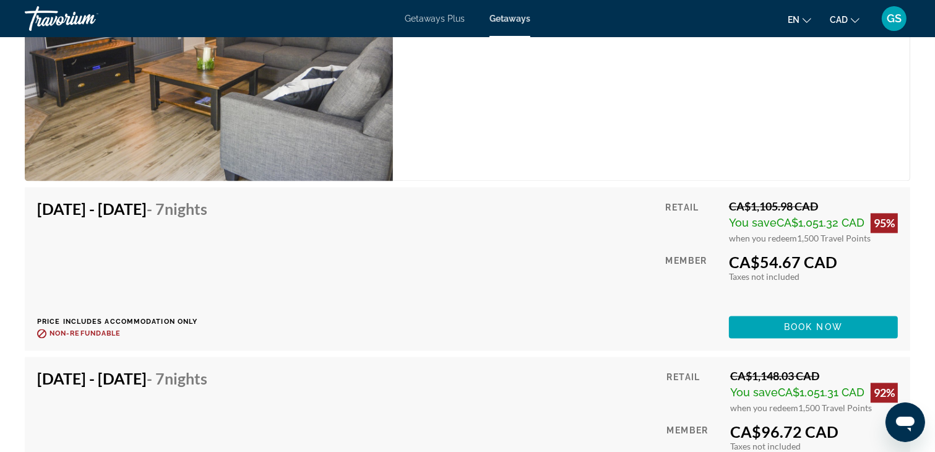
click at [219, 139] on img "Main content" at bounding box center [209, 40] width 368 height 280
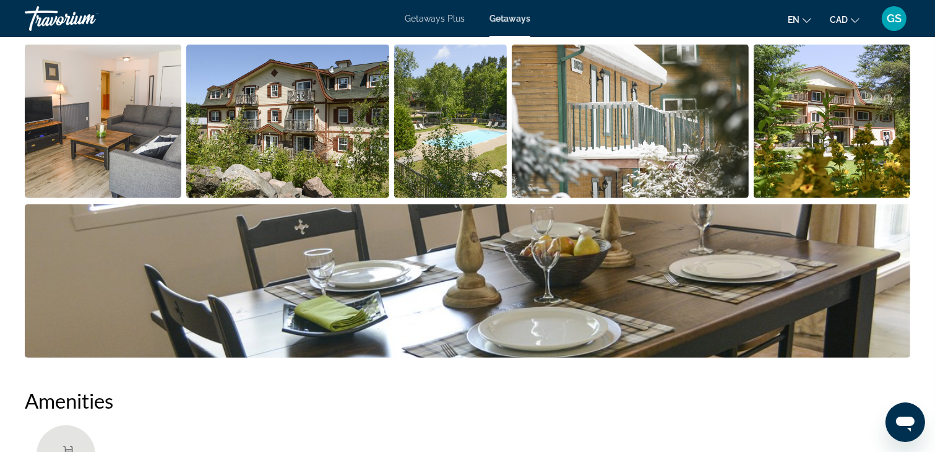
scroll to position [557, 0]
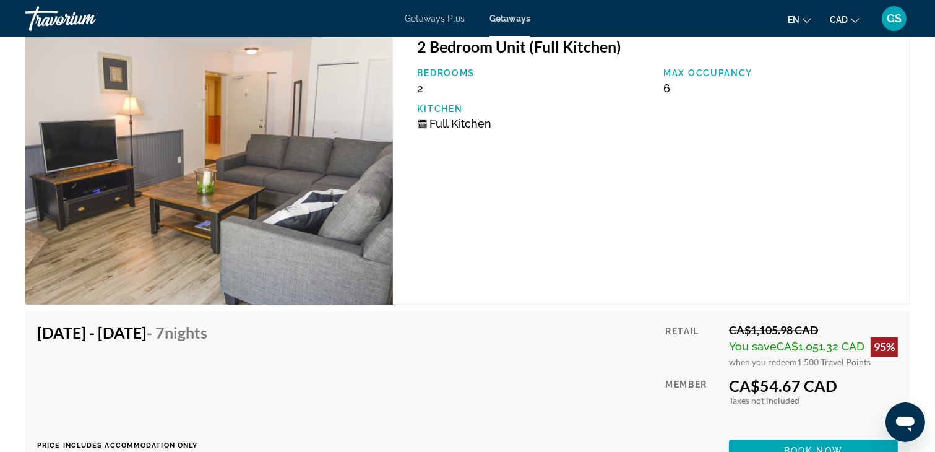
scroll to position [2290, 0]
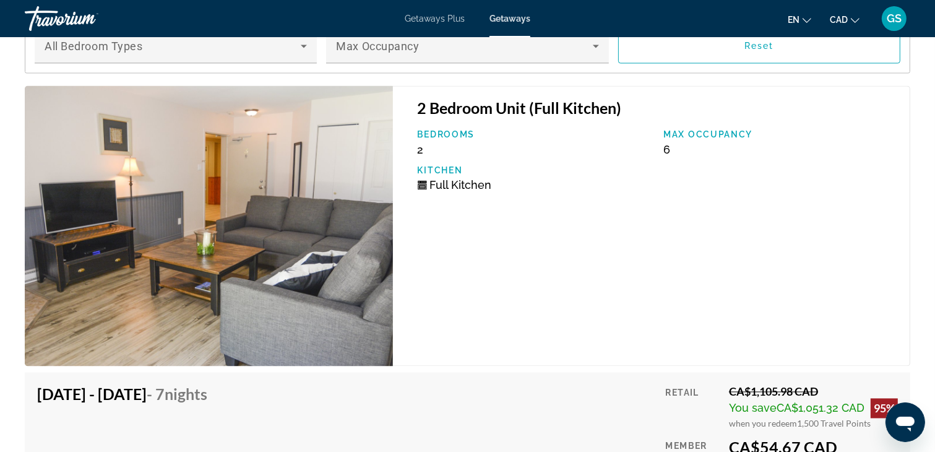
click at [763, 223] on div "2 Bedroom Unit (Full Kitchen) Bedrooms 2 Max Occupancy 6 Kitchen Full Kitchen" at bounding box center [652, 226] width 518 height 280
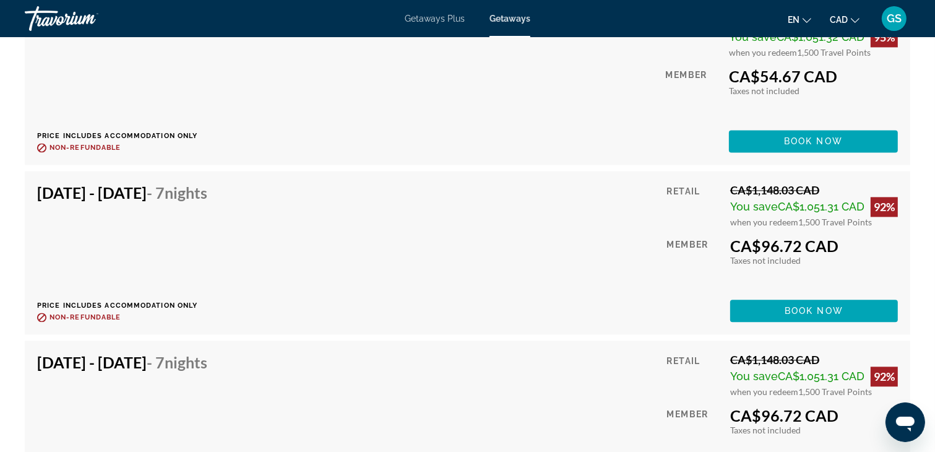
scroll to position [2352, 0]
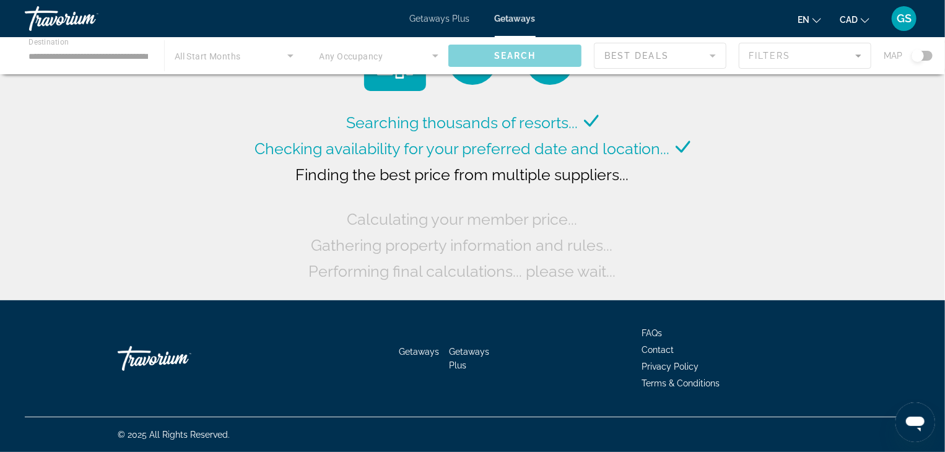
click at [287, 59] on div "Main content" at bounding box center [472, 55] width 945 height 37
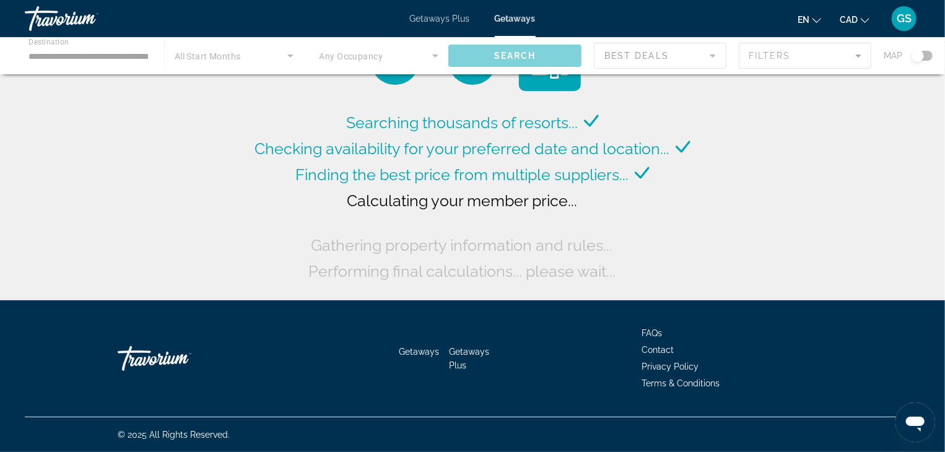
click at [288, 57] on div "Main content" at bounding box center [472, 55] width 945 height 37
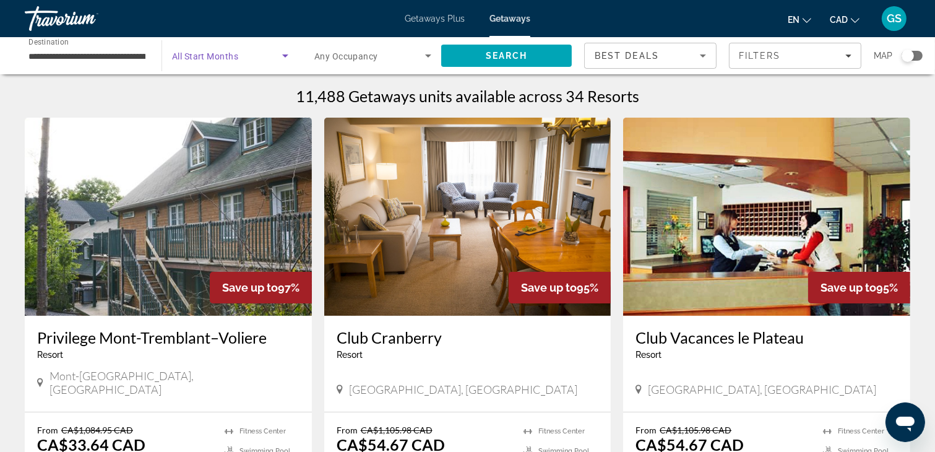
click at [282, 53] on icon "Search widget" at bounding box center [285, 55] width 15 height 15
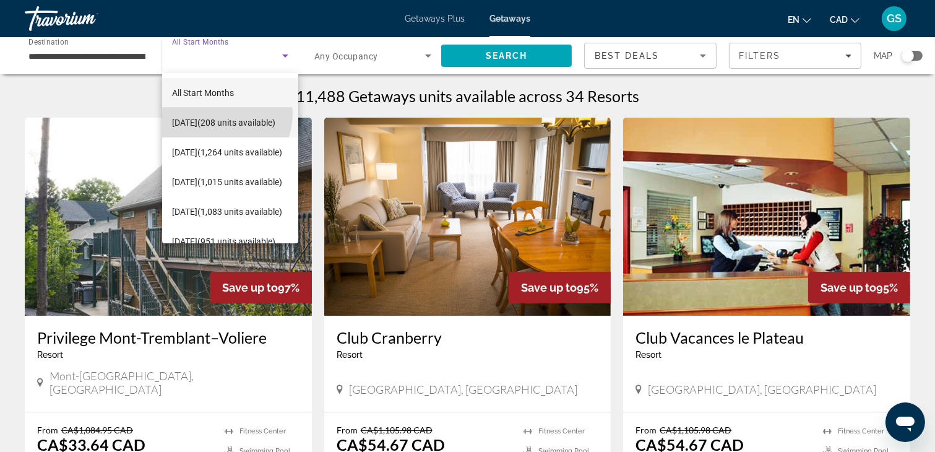
click at [217, 115] on span "[DATE] (208 units available)" at bounding box center [223, 122] width 103 height 15
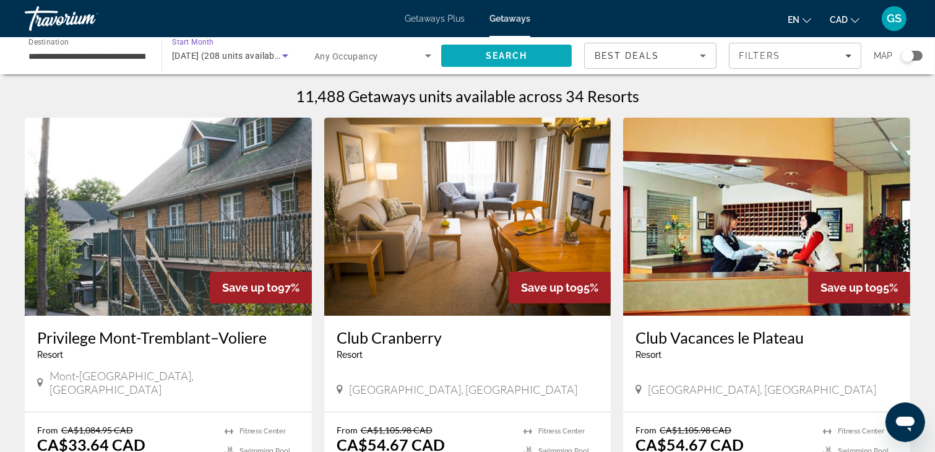
click at [523, 55] on span "Search" at bounding box center [507, 56] width 42 height 10
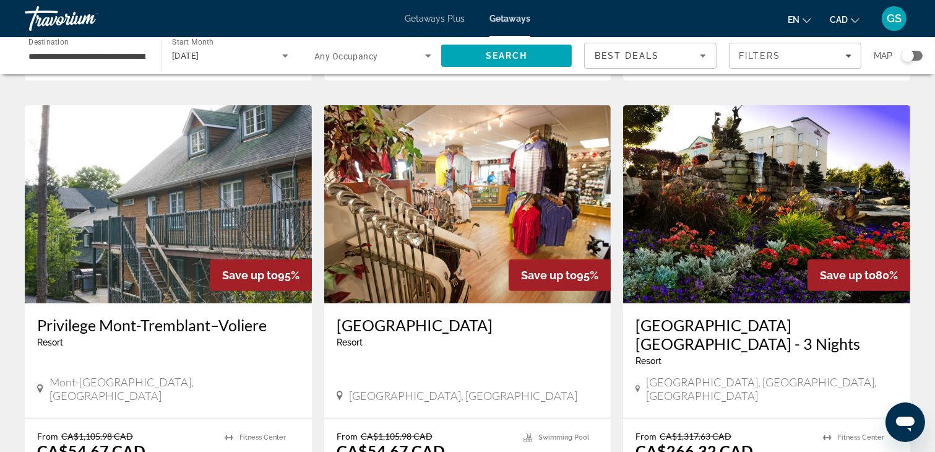
scroll to position [495, 0]
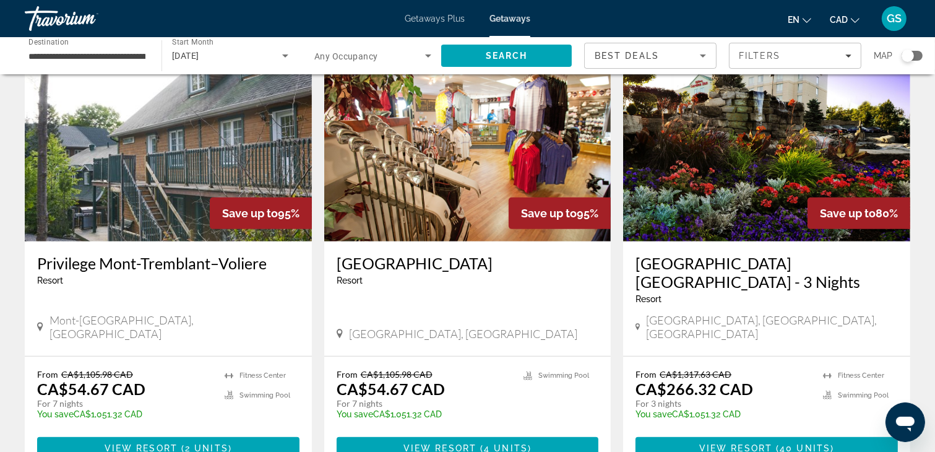
click at [193, 170] on img "Main content" at bounding box center [168, 142] width 287 height 198
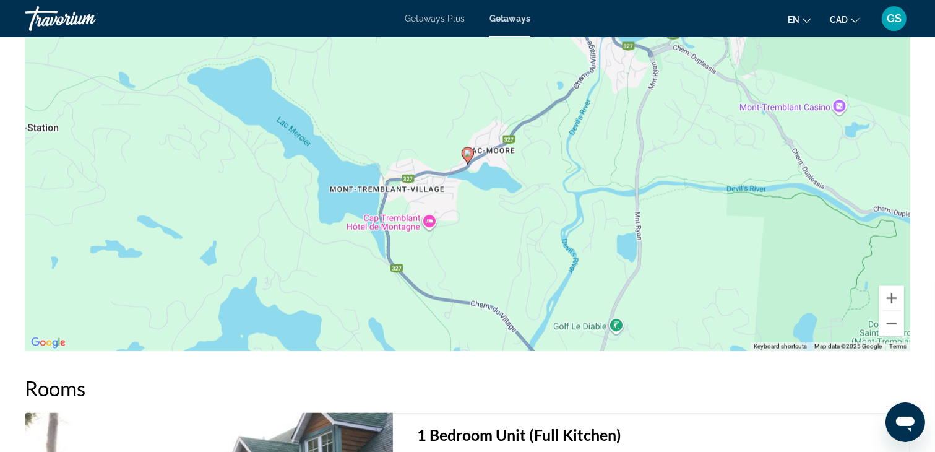
scroll to position [2229, 0]
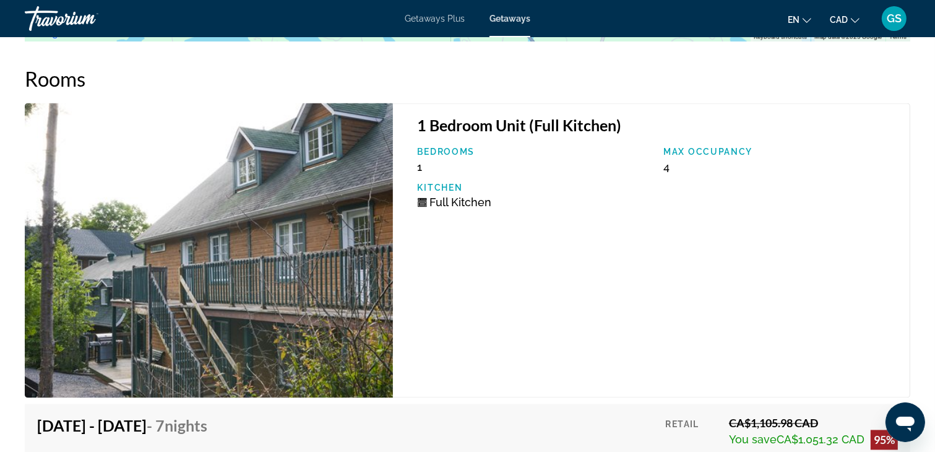
click at [859, 288] on div "1 Bedroom Unit (Full Kitchen) Bedrooms 1 Max Occupancy 4 Kitchen Full Kitchen" at bounding box center [652, 250] width 518 height 295
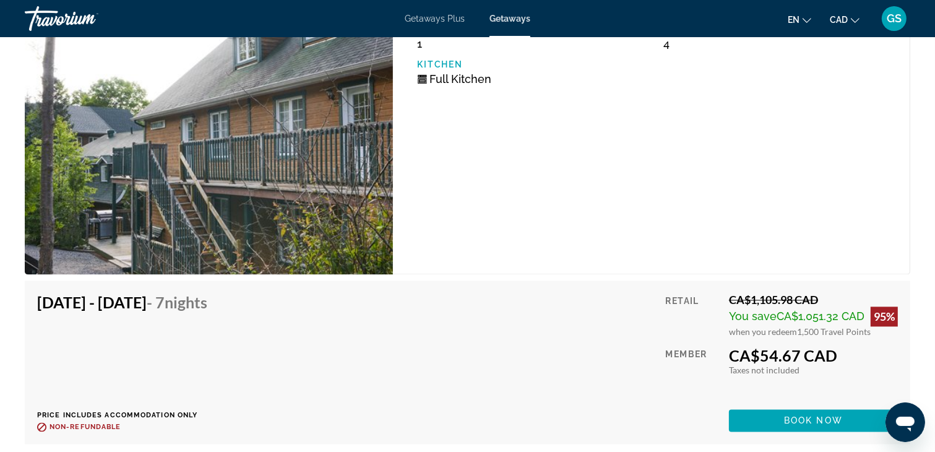
scroll to position [2290, 0]
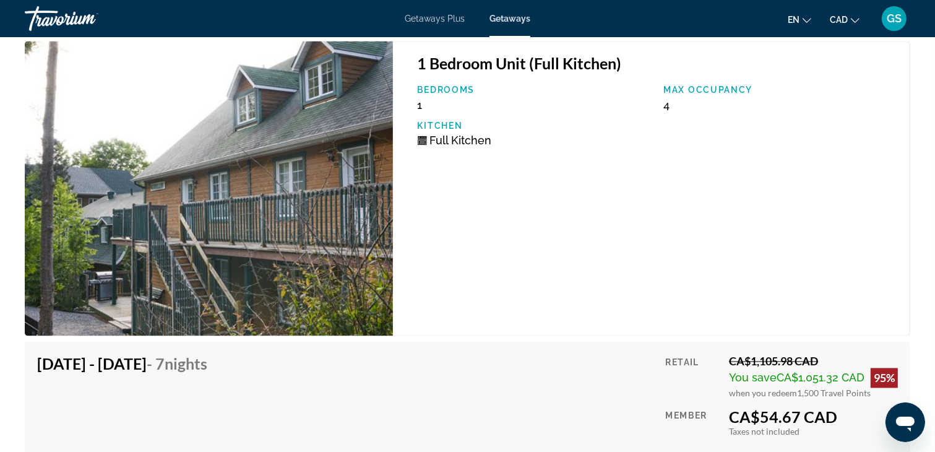
click at [681, 165] on div "1 Bedroom Unit (Full Kitchen) Bedrooms 1 Max Occupancy 4 Kitchen Full Kitchen" at bounding box center [652, 188] width 518 height 295
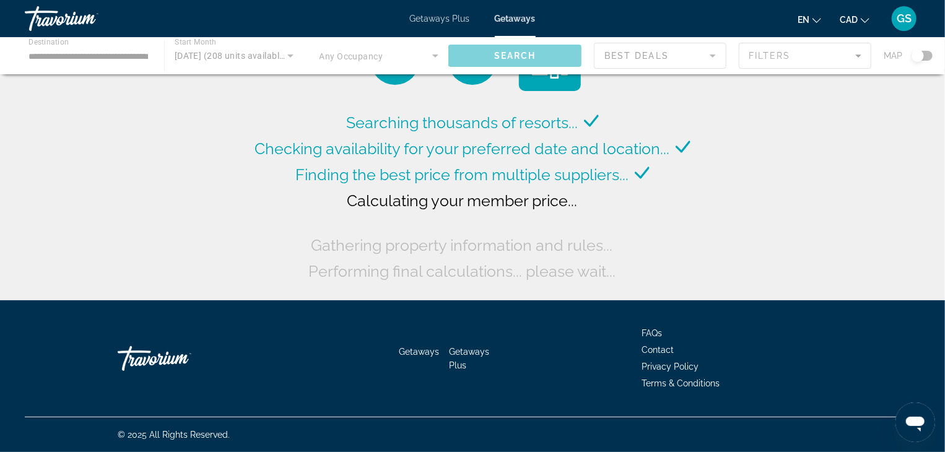
click at [439, 54] on div "Main content" at bounding box center [472, 55] width 945 height 37
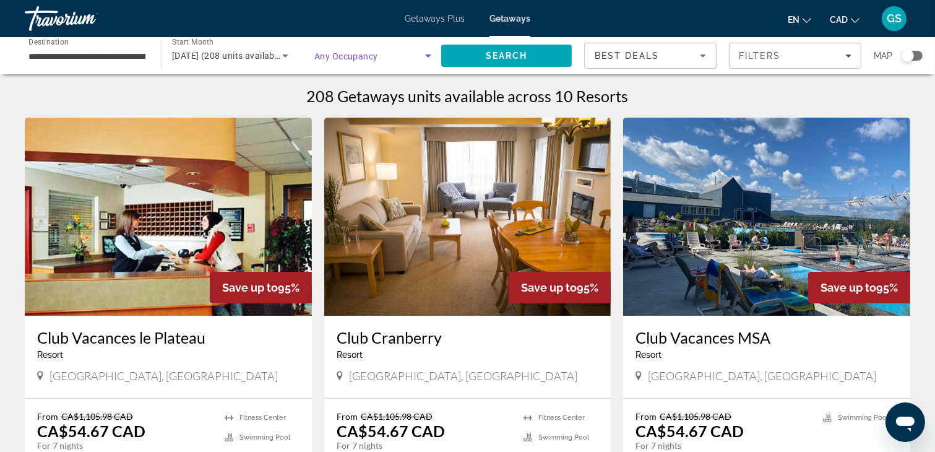
click at [424, 53] on icon "Search widget" at bounding box center [428, 55] width 15 height 15
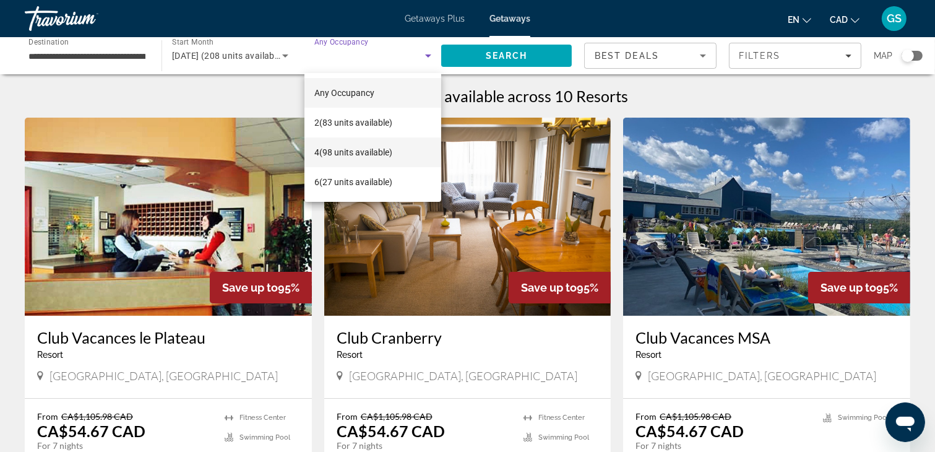
scroll to position [124, 0]
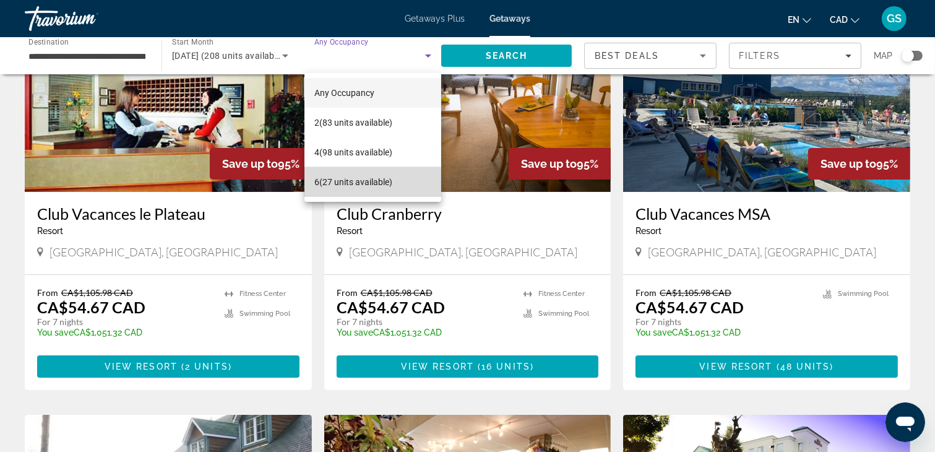
click at [361, 183] on span "6 (27 units available)" at bounding box center [353, 182] width 78 height 15
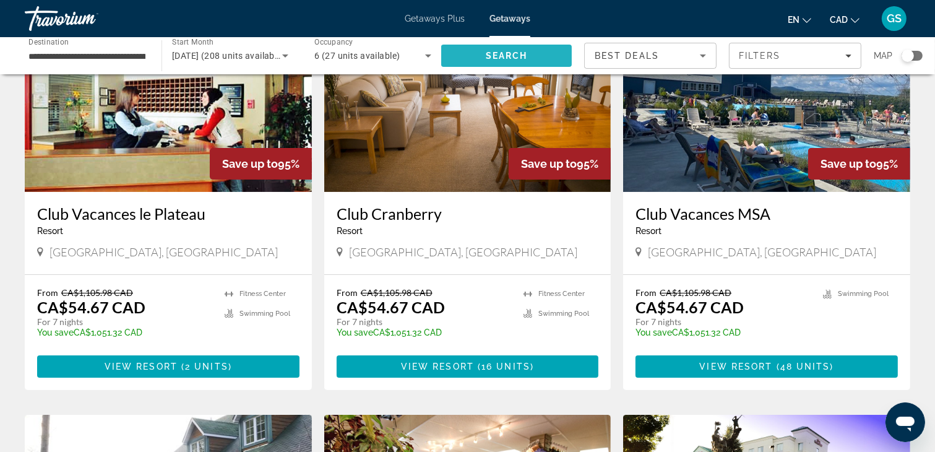
click at [526, 54] on span "Search" at bounding box center [507, 56] width 42 height 10
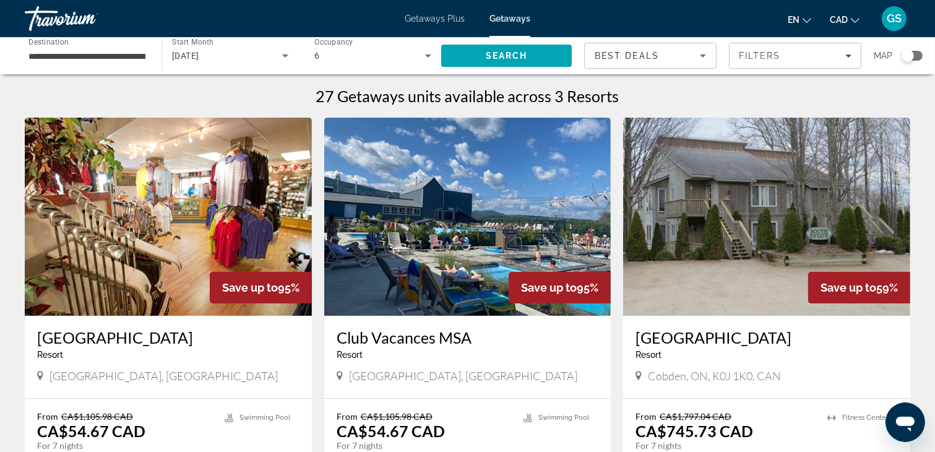
click at [429, 52] on icon "Search widget" at bounding box center [428, 55] width 15 height 15
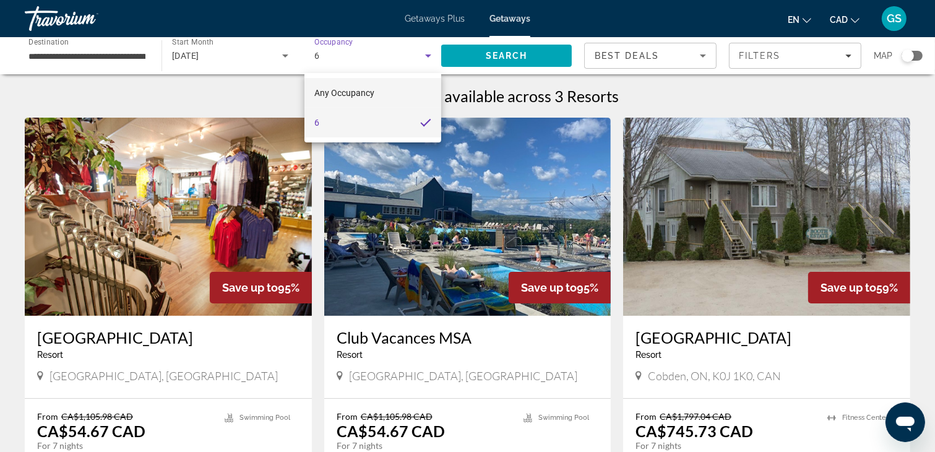
click at [369, 91] on span "Any Occupancy" at bounding box center [344, 93] width 60 height 10
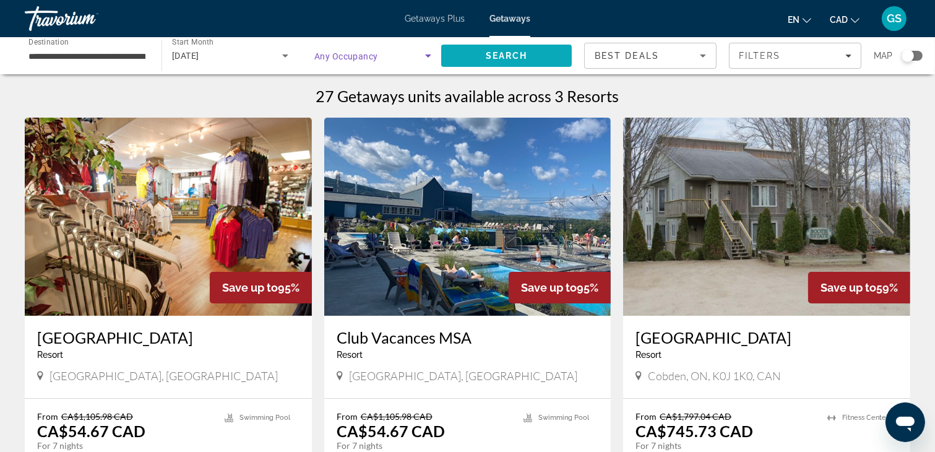
click at [497, 50] on span "Search" at bounding box center [506, 56] width 131 height 30
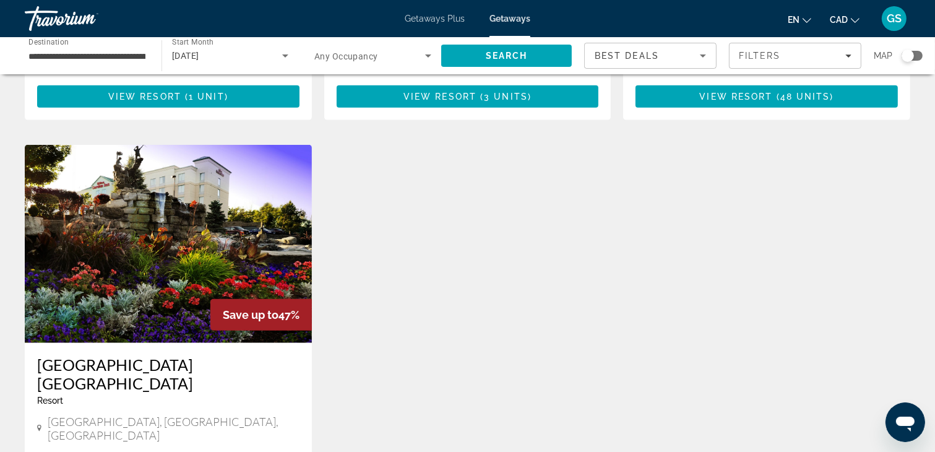
scroll to position [1052, 0]
